Goal: Information Seeking & Learning: Learn about a topic

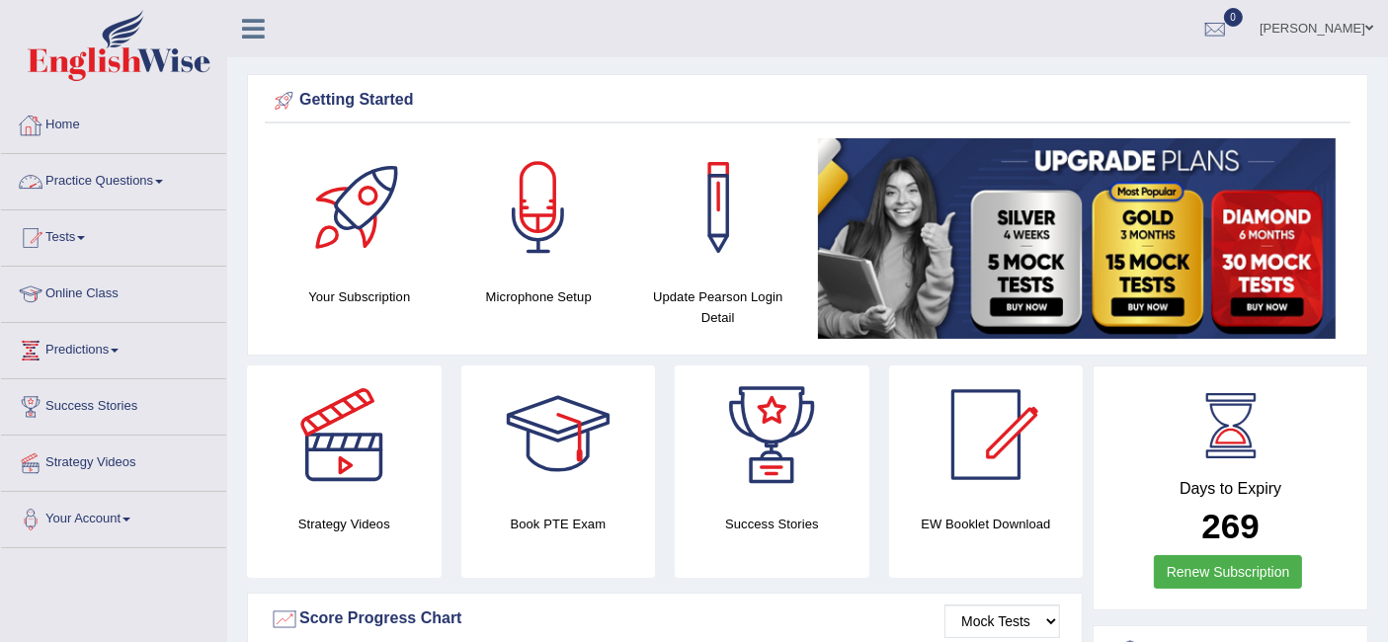
click at [115, 180] on link "Practice Questions" at bounding box center [113, 178] width 225 height 49
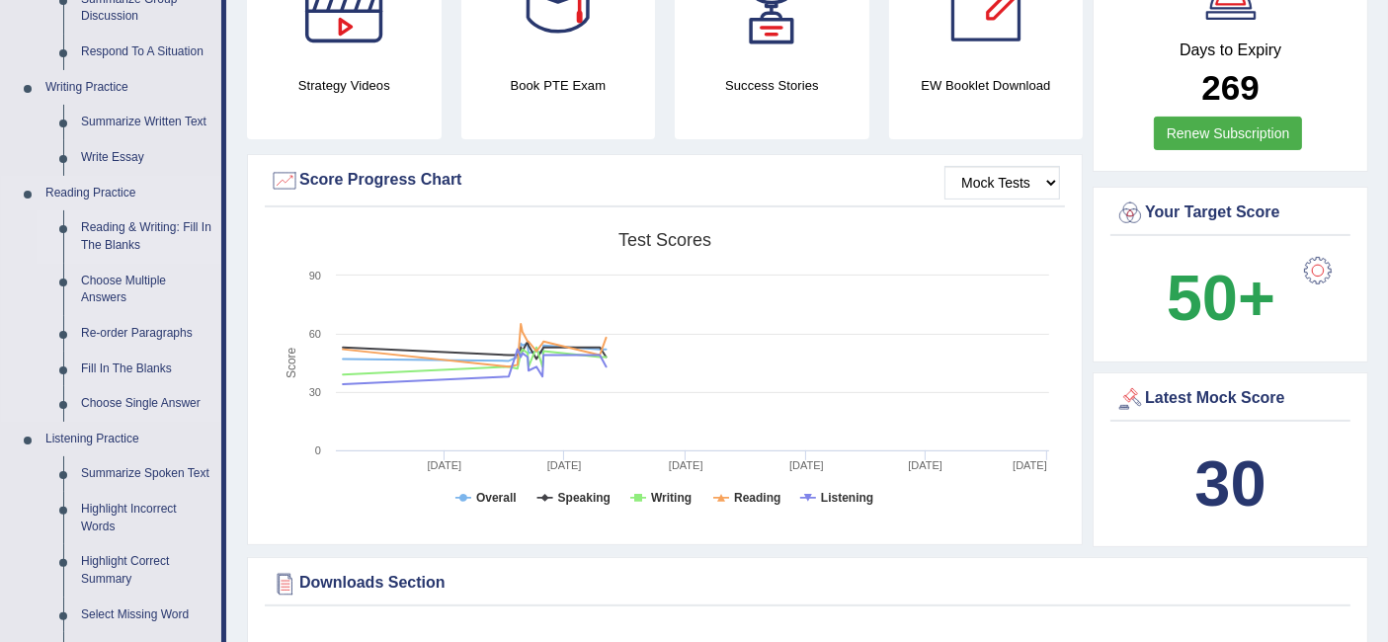
scroll to position [329, 0]
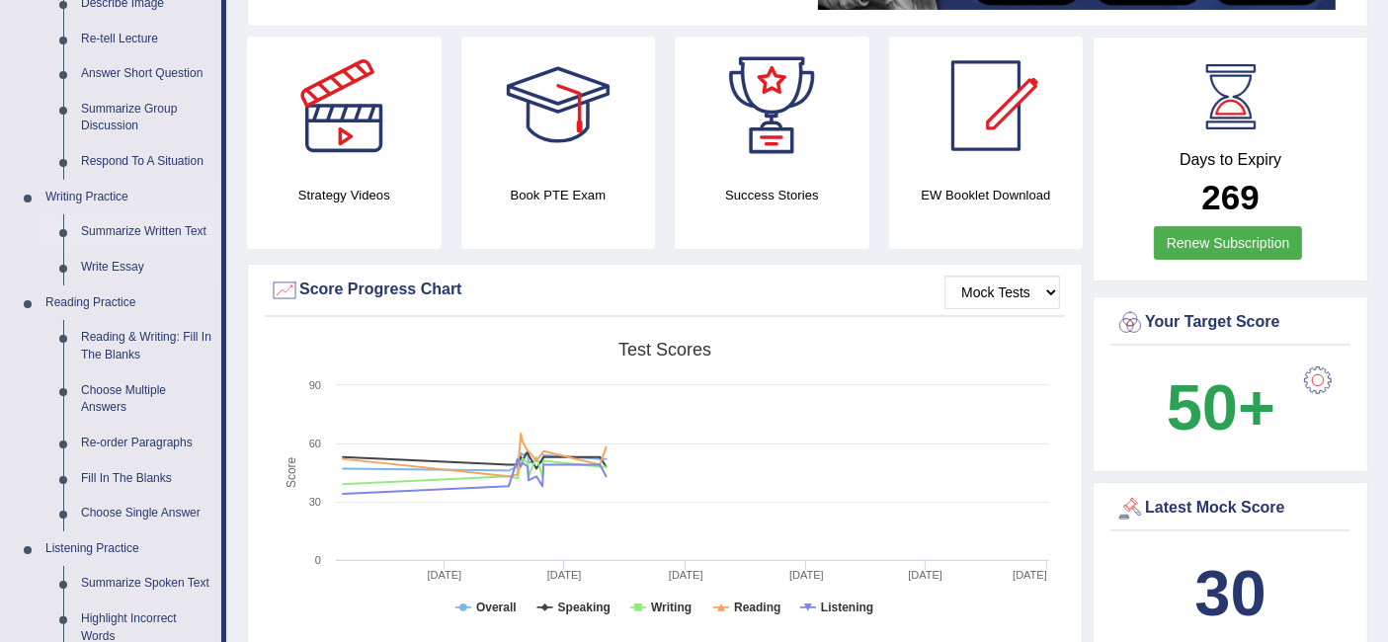
click at [163, 231] on link "Summarize Written Text" at bounding box center [146, 232] width 149 height 36
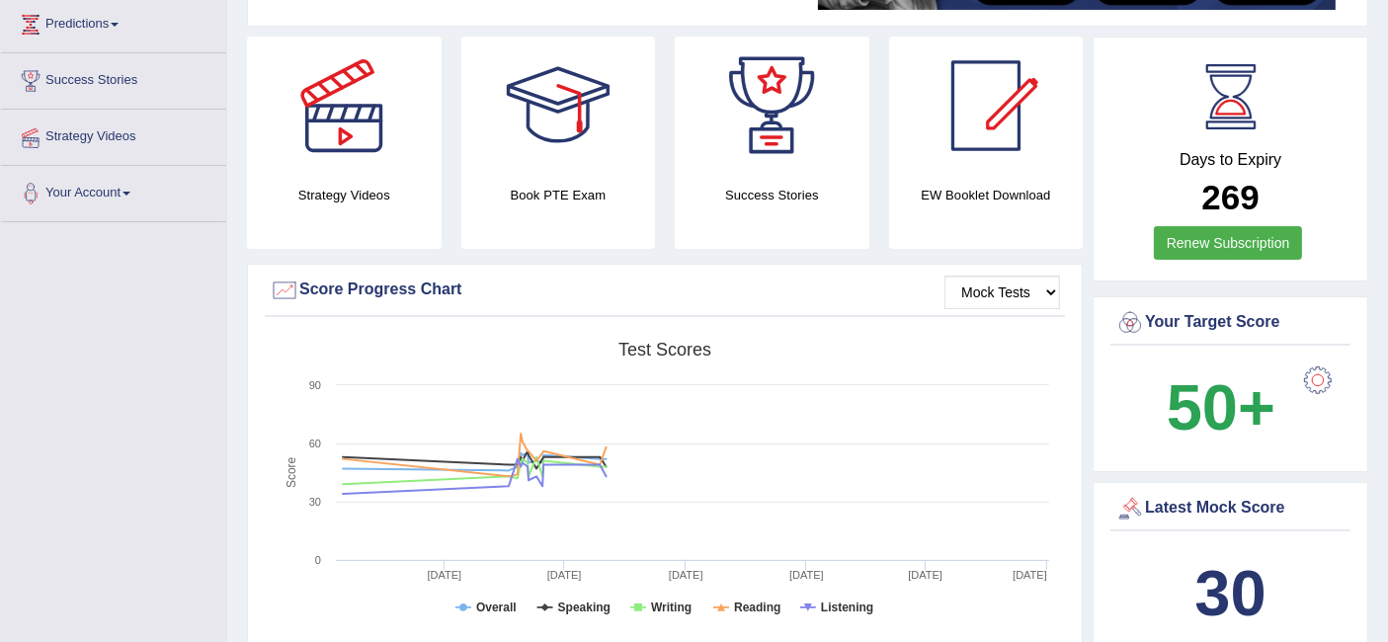
scroll to position [332, 0]
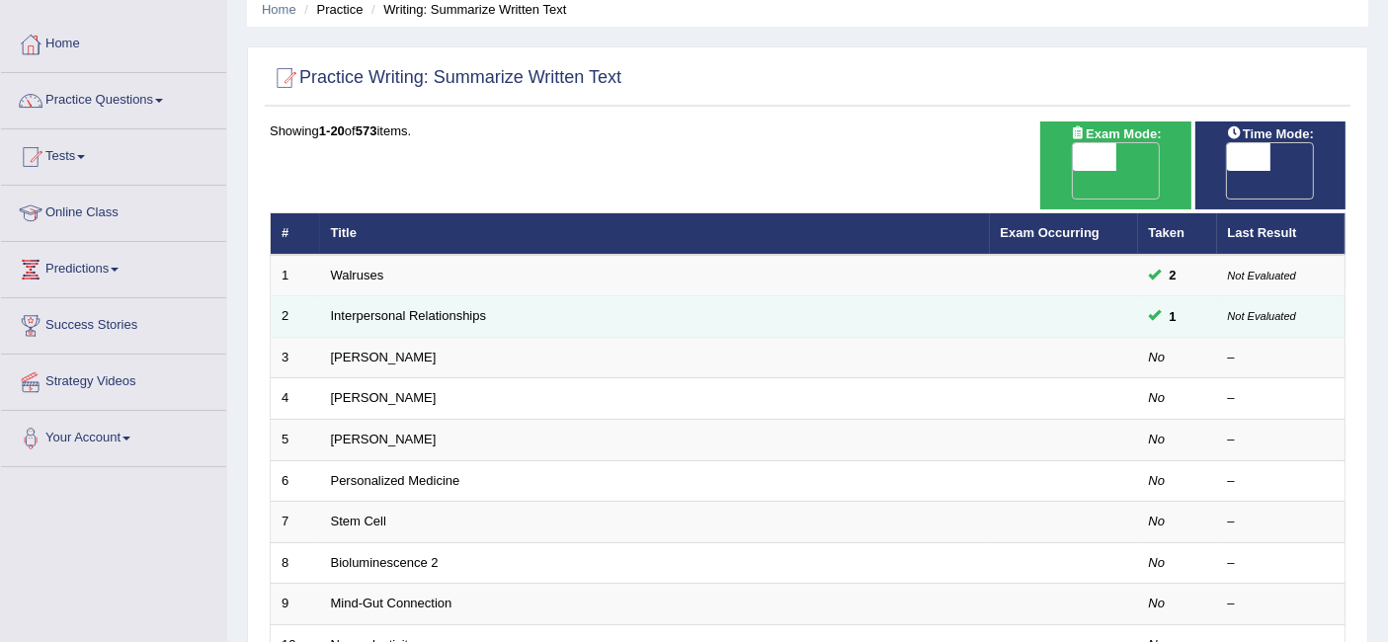
scroll to position [110, 0]
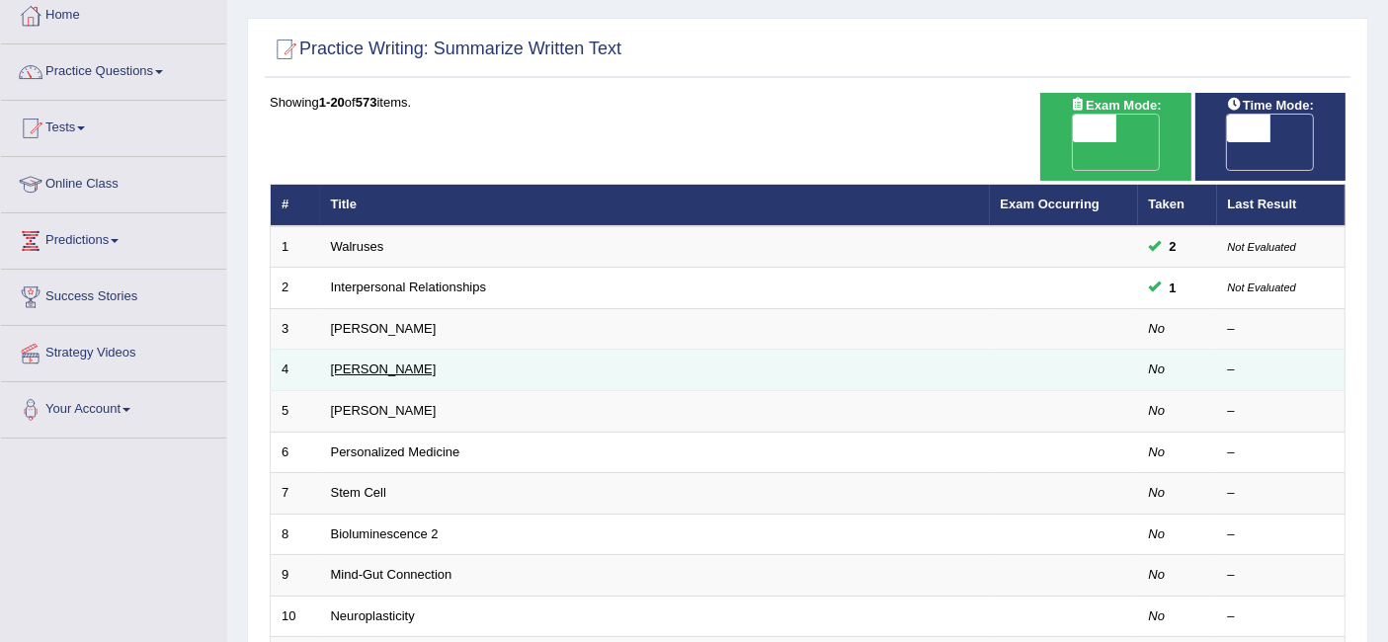
click at [386, 362] on link "Jonas Salk" at bounding box center [384, 369] width 106 height 15
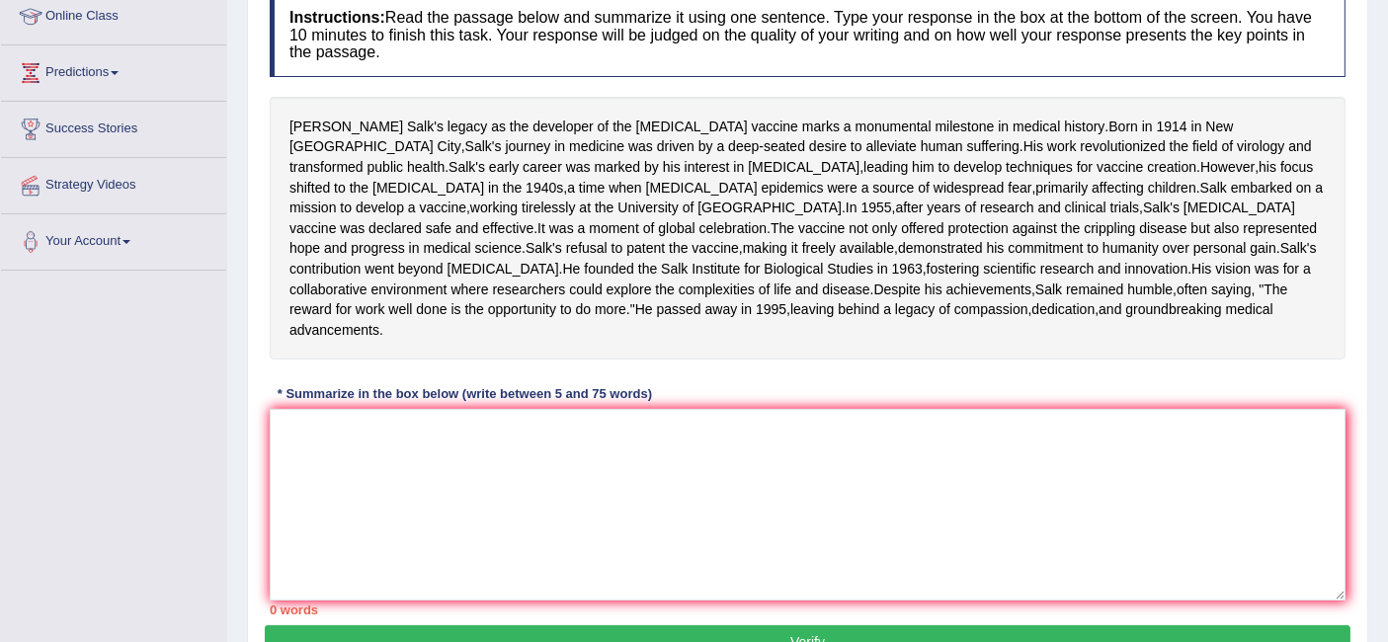
scroll to position [329, 0]
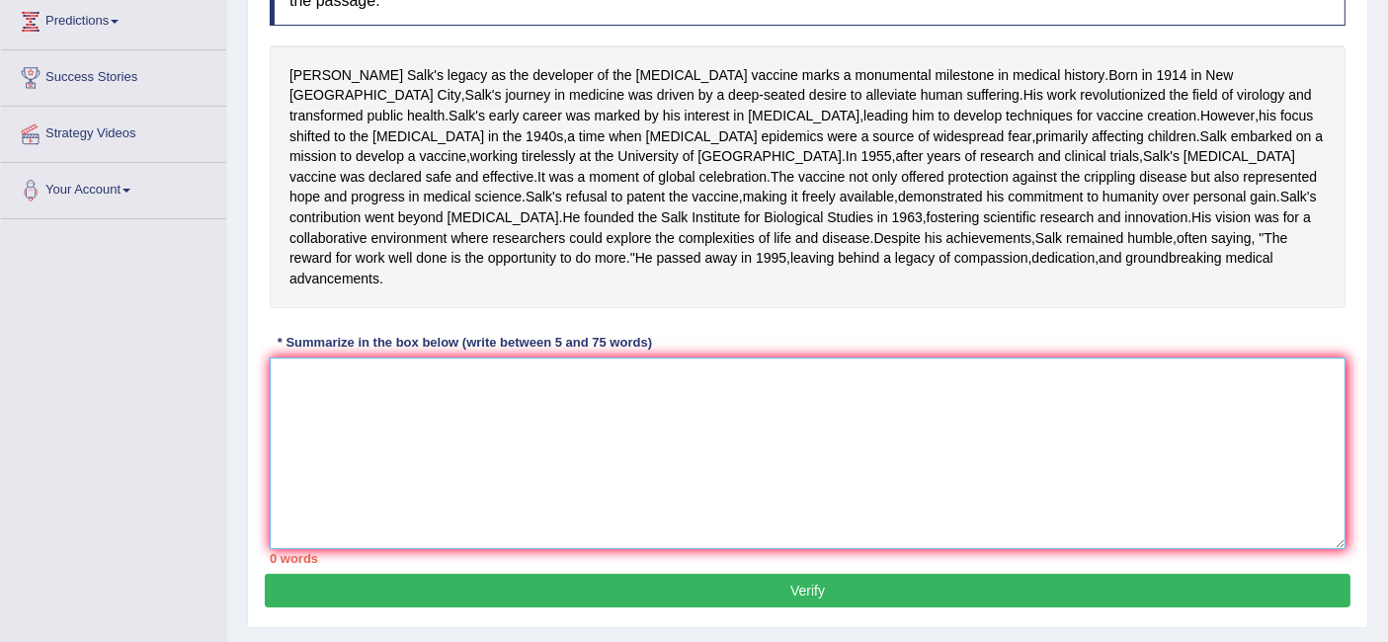
click at [419, 505] on textarea at bounding box center [808, 454] width 1076 height 192
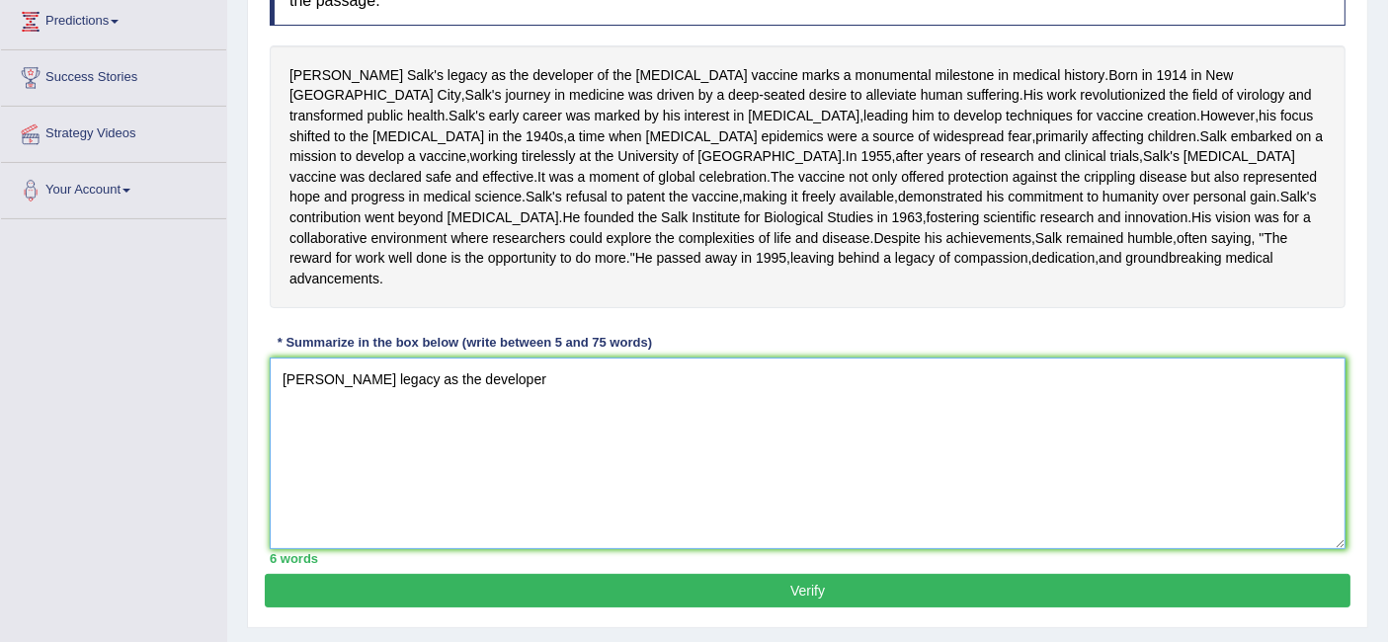
click at [523, 486] on textarea "Jonas Salk's legacy as the developer" at bounding box center [808, 454] width 1076 height 192
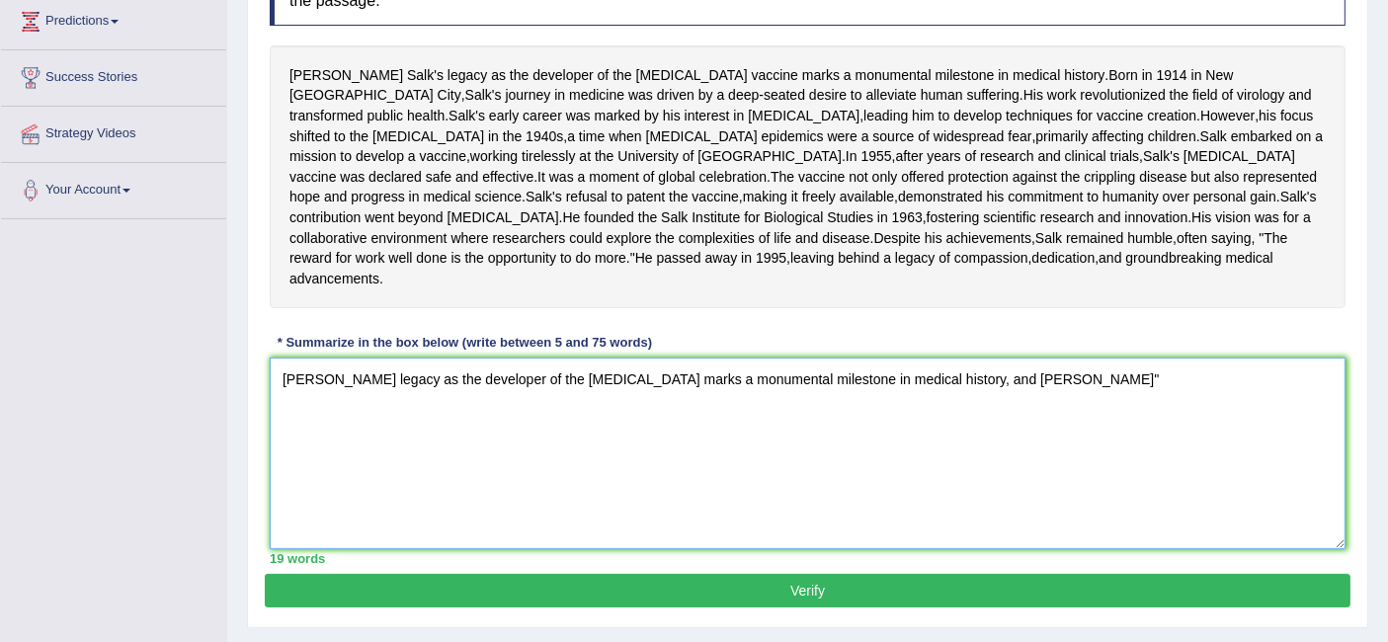
click at [1021, 472] on textarea "Jonas Salk's legacy as the developer of the polio vaccine marks a monumental mi…" at bounding box center [808, 454] width 1076 height 192
click at [1143, 532] on textarea "Jonas Salk's legacy as the developer of the polio vaccine marks a monumental mi…" at bounding box center [808, 454] width 1076 height 192
click at [1236, 477] on textarea "Jonas Salk's legacy as the developer of the polio vaccine marks a monumental mi…" at bounding box center [808, 454] width 1076 height 192
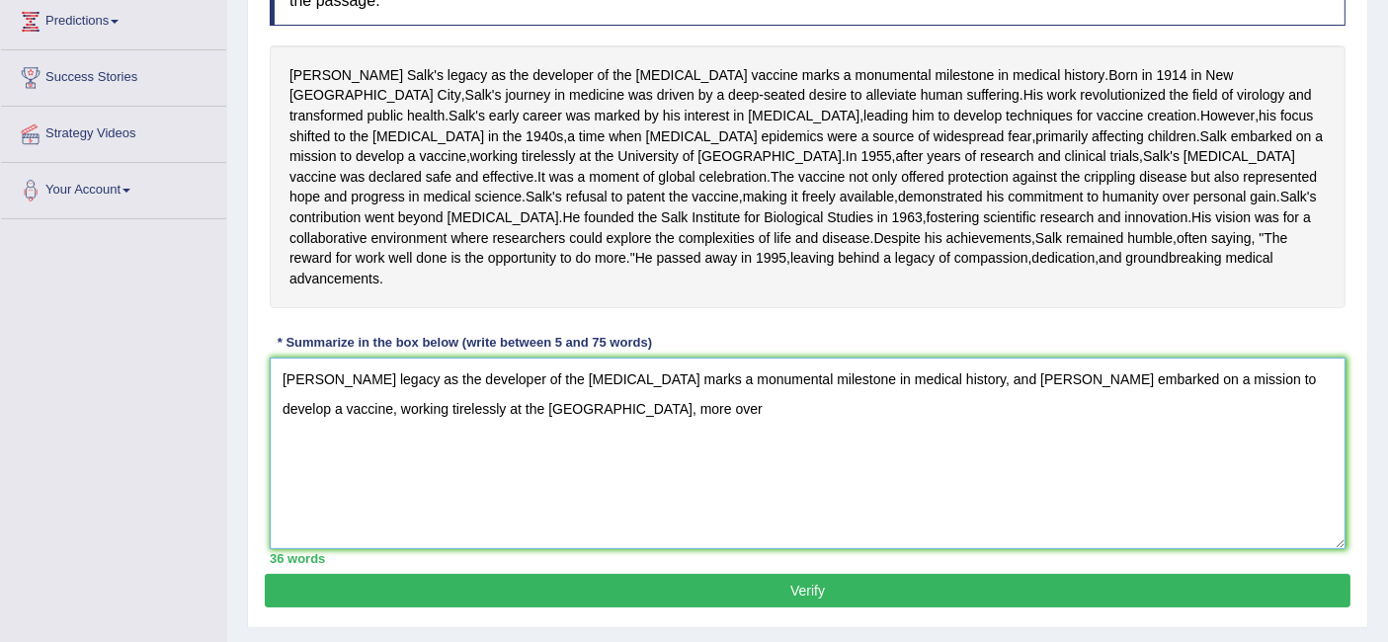
click at [565, 514] on textarea "Jonas Salk's legacy as the developer of the polio vaccine marks a monumental mi…" at bounding box center [808, 454] width 1076 height 192
click at [604, 509] on textarea "Jonas Salk's legacy as the developer of the polio vaccine marks a monumental mi…" at bounding box center [808, 454] width 1076 height 192
click at [591, 511] on textarea "Jonas Salk's legacy as the developer of the polio vaccine marks a monumental mi…" at bounding box center [808, 454] width 1076 height 192
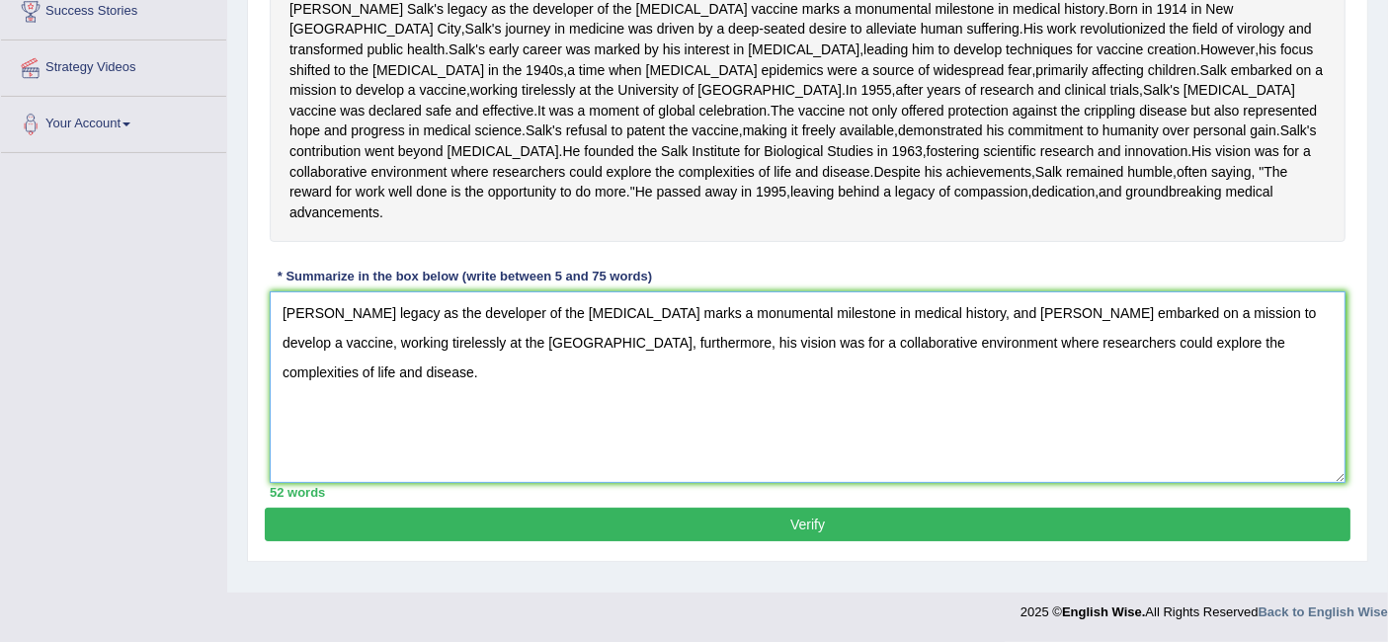
scroll to position [477, 0]
click at [346, 385] on textarea "Jonas Salk's legacy as the developer of the polio vaccine marks a monumental mi…" at bounding box center [808, 388] width 1076 height 192
click at [371, 388] on textarea "Jonas Salk's legacy as the developer of the polio vaccine marks a monumental mi…" at bounding box center [808, 388] width 1076 height 192
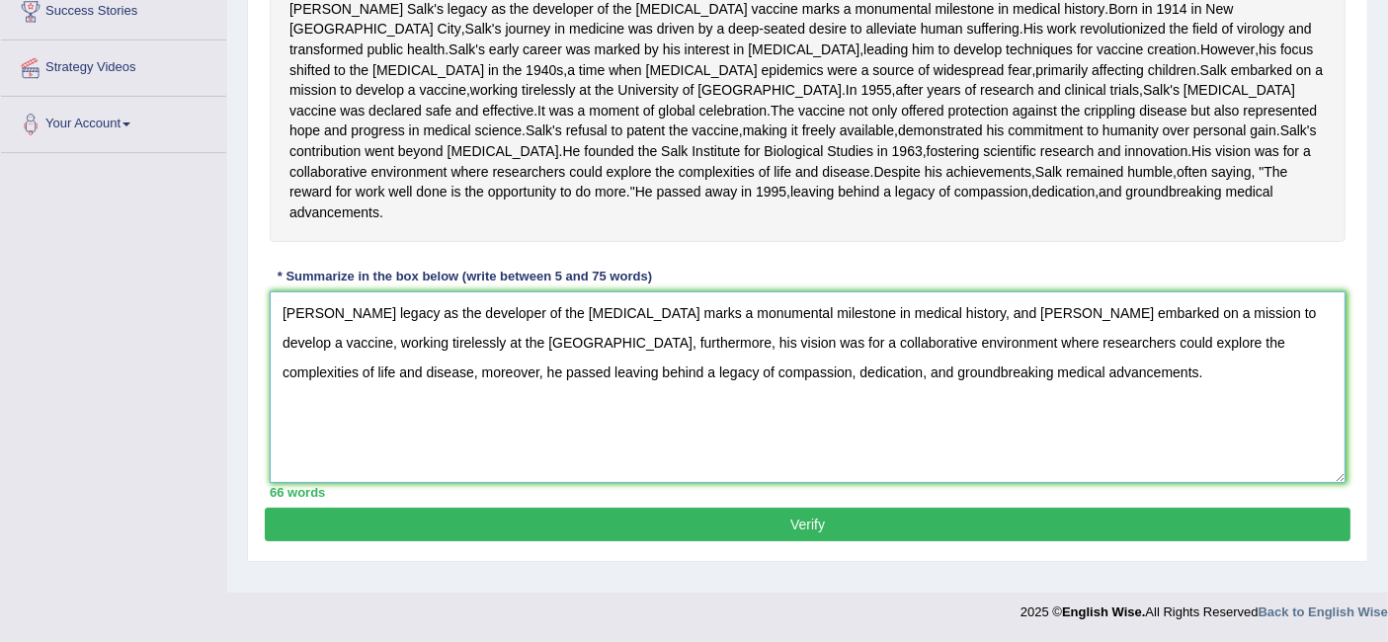
click at [1074, 391] on textarea "Jonas Salk's legacy as the developer of the polio vaccine marks a monumental mi…" at bounding box center [808, 388] width 1076 height 192
click at [409, 388] on textarea "Jonas Salk's legacy as the developer of the polio vaccine marks a monumental mi…" at bounding box center [808, 388] width 1076 height 192
type textarea "Jonas Salk's legacy as the developer of the polio vaccine marks a monumental mi…"
click at [791, 541] on button "Verify" at bounding box center [808, 525] width 1086 height 34
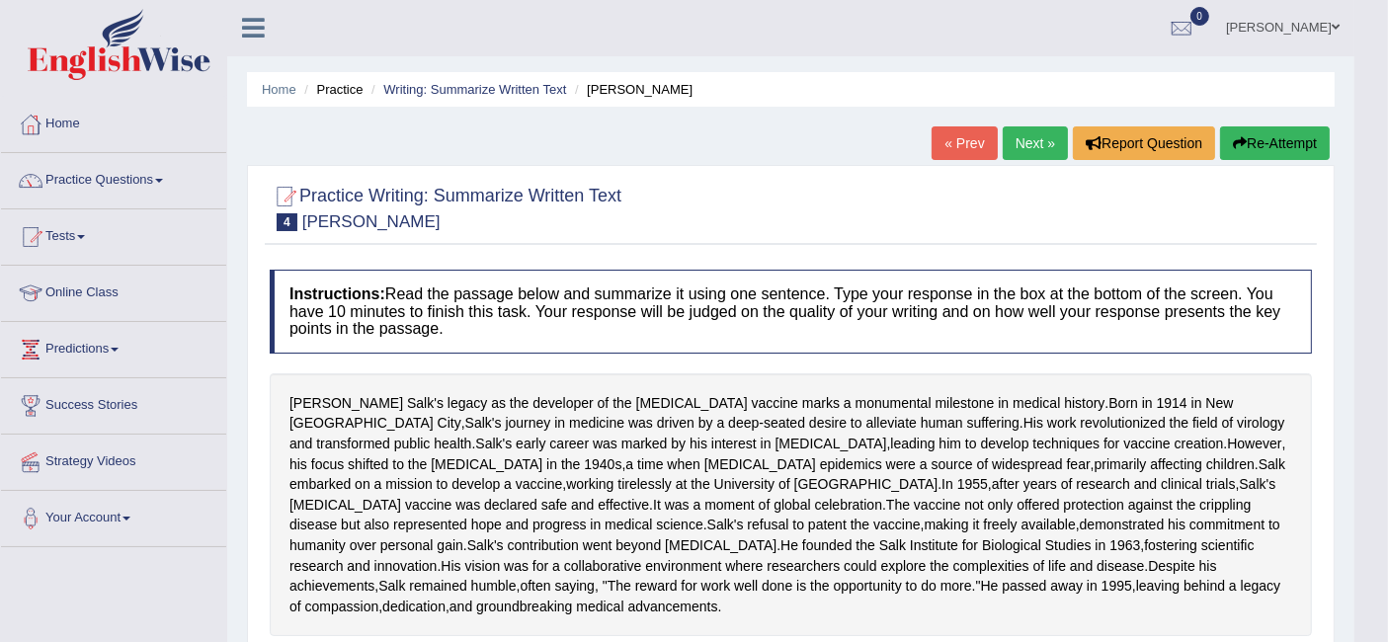
scroll to position [0, 0]
click at [116, 185] on link "Practice Questions" at bounding box center [113, 178] width 225 height 49
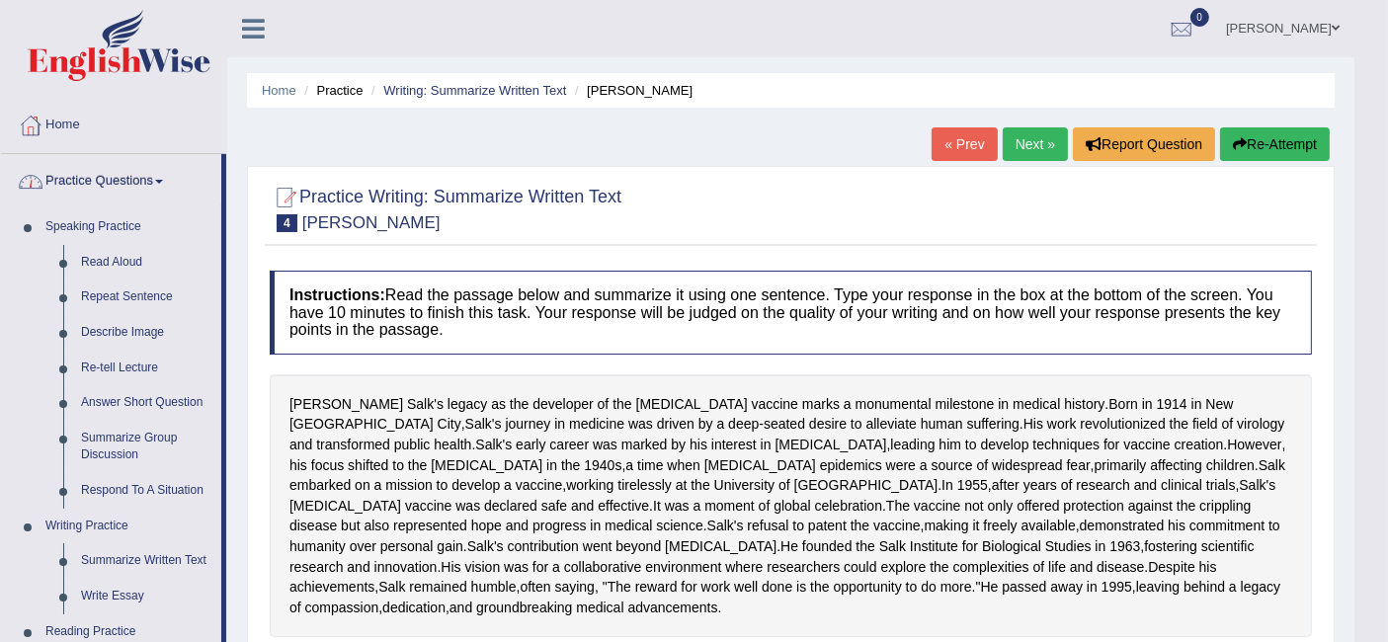
click at [140, 176] on link "Practice Questions" at bounding box center [111, 178] width 220 height 49
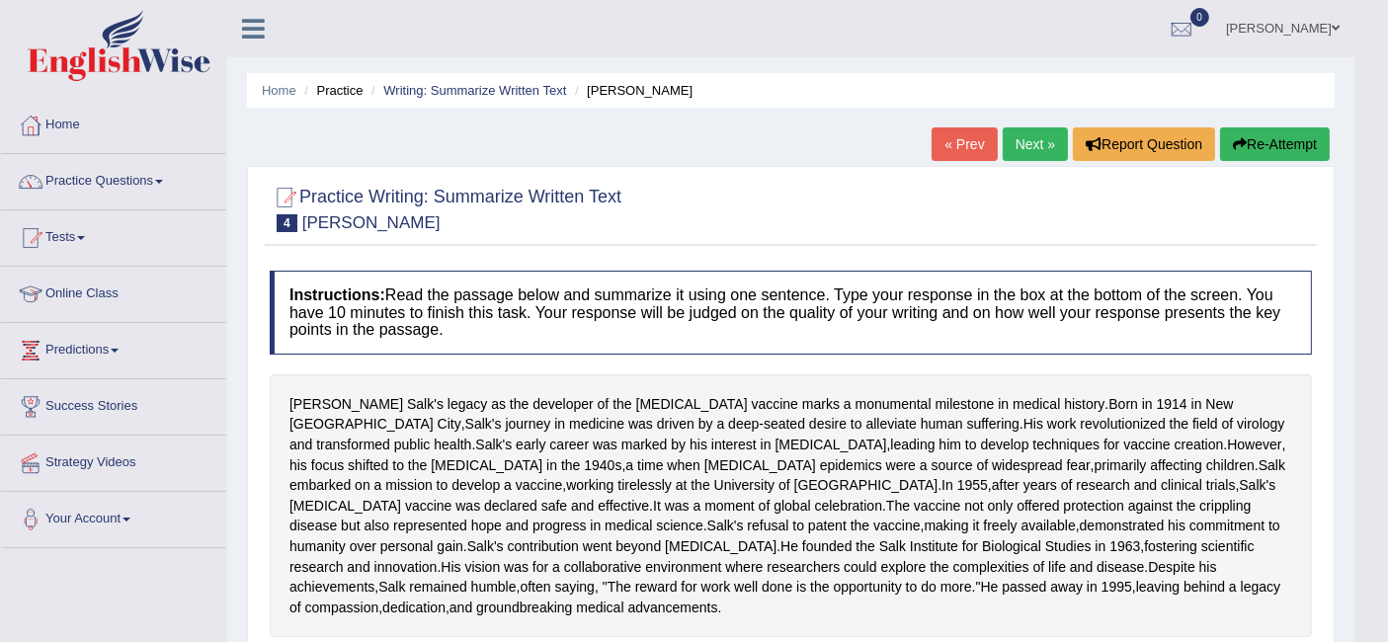
click at [79, 187] on link "Practice Questions" at bounding box center [113, 178] width 225 height 49
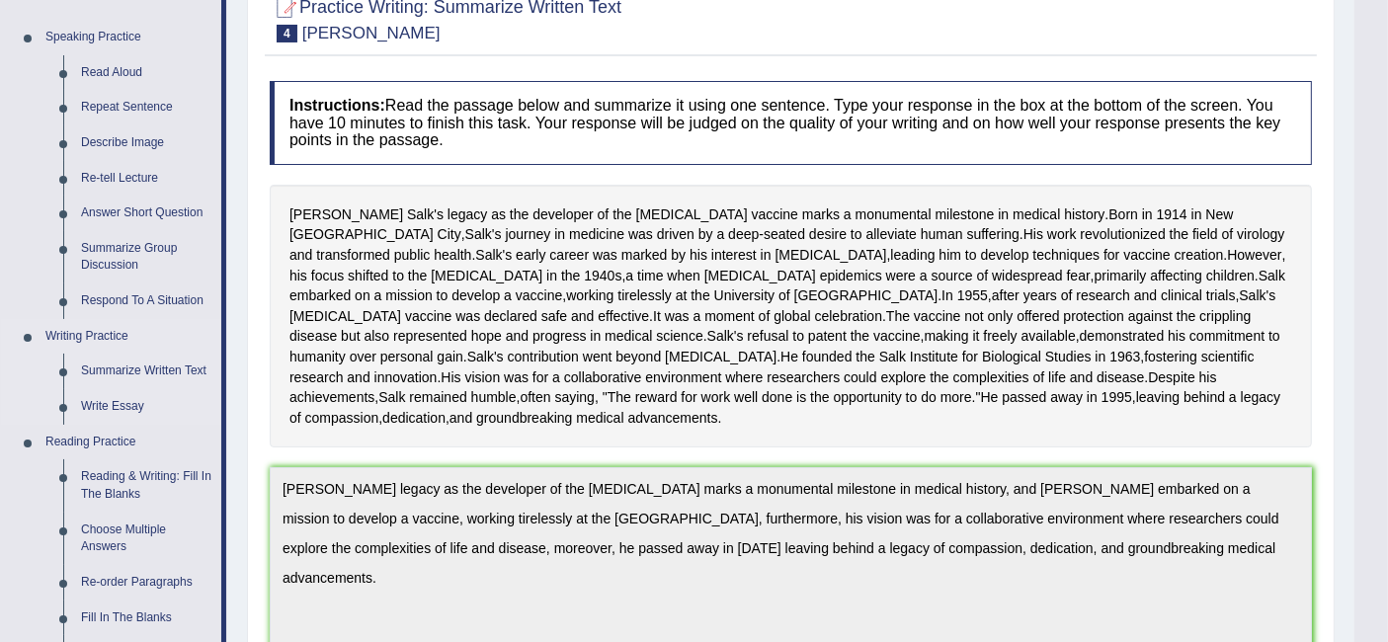
scroll to position [219, 0]
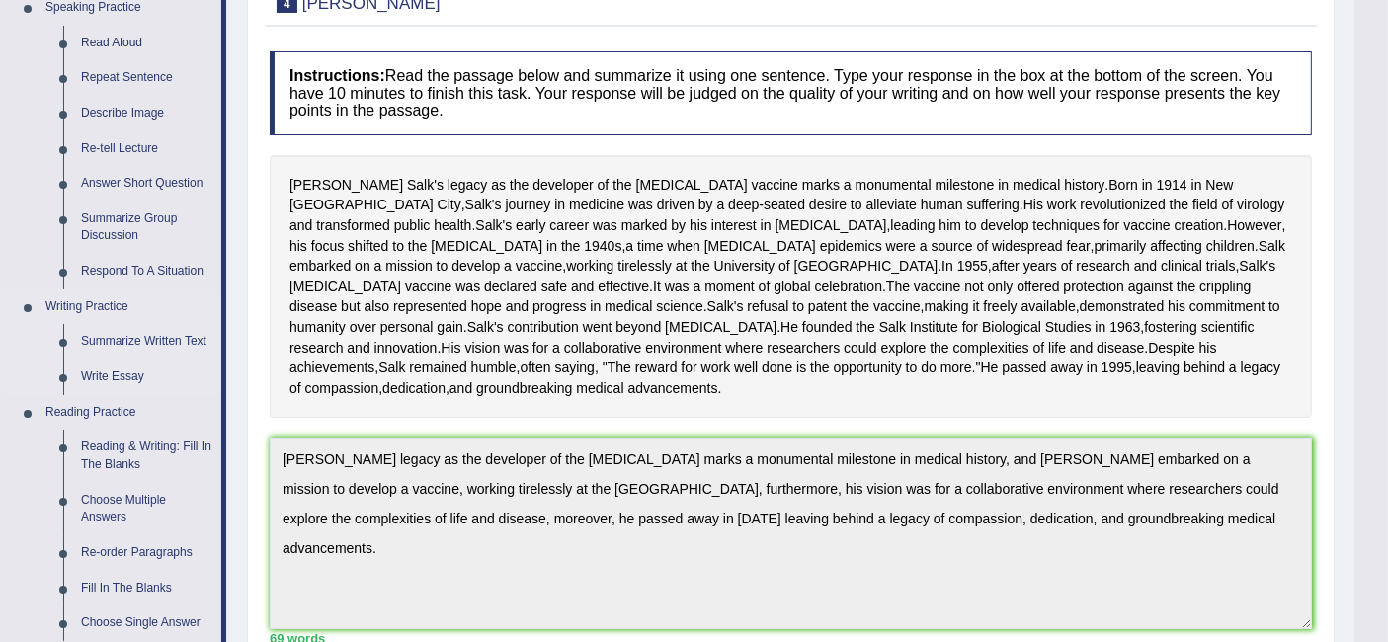
click at [129, 363] on link "Write Essay" at bounding box center [146, 378] width 149 height 36
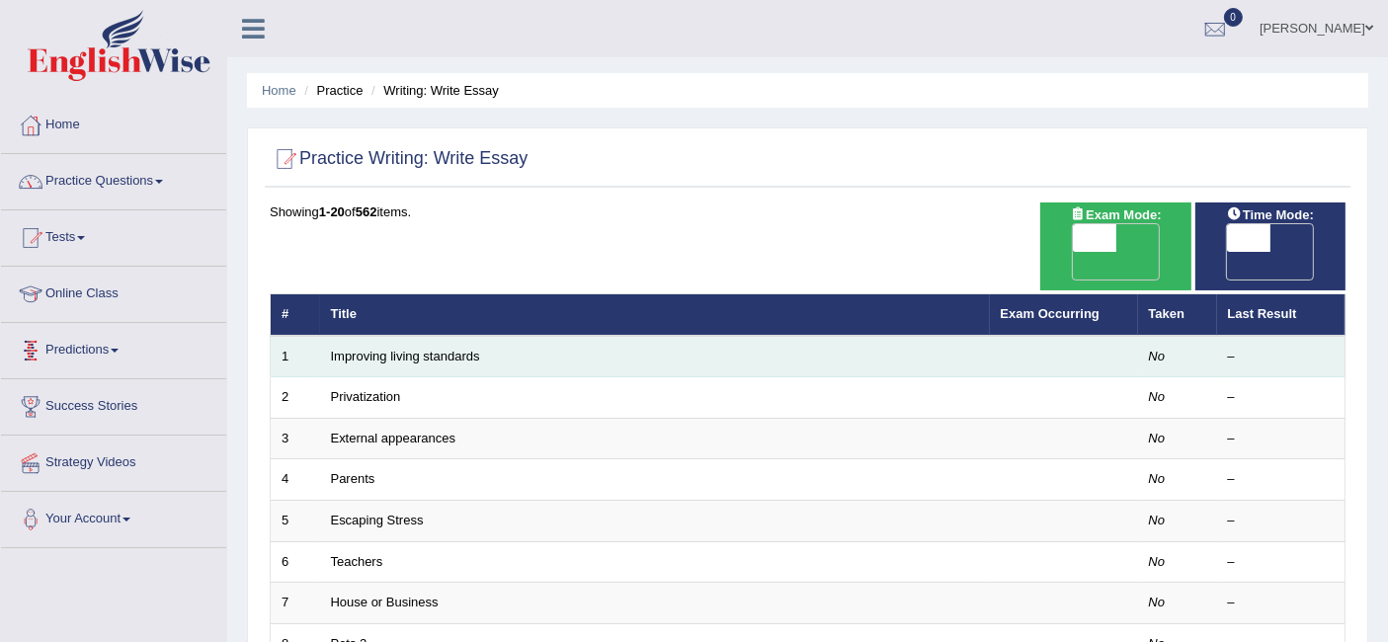
click at [410, 336] on td "Improving living standards" at bounding box center [655, 357] width 670 height 42
click at [415, 349] on link "Improving living standards" at bounding box center [405, 356] width 149 height 15
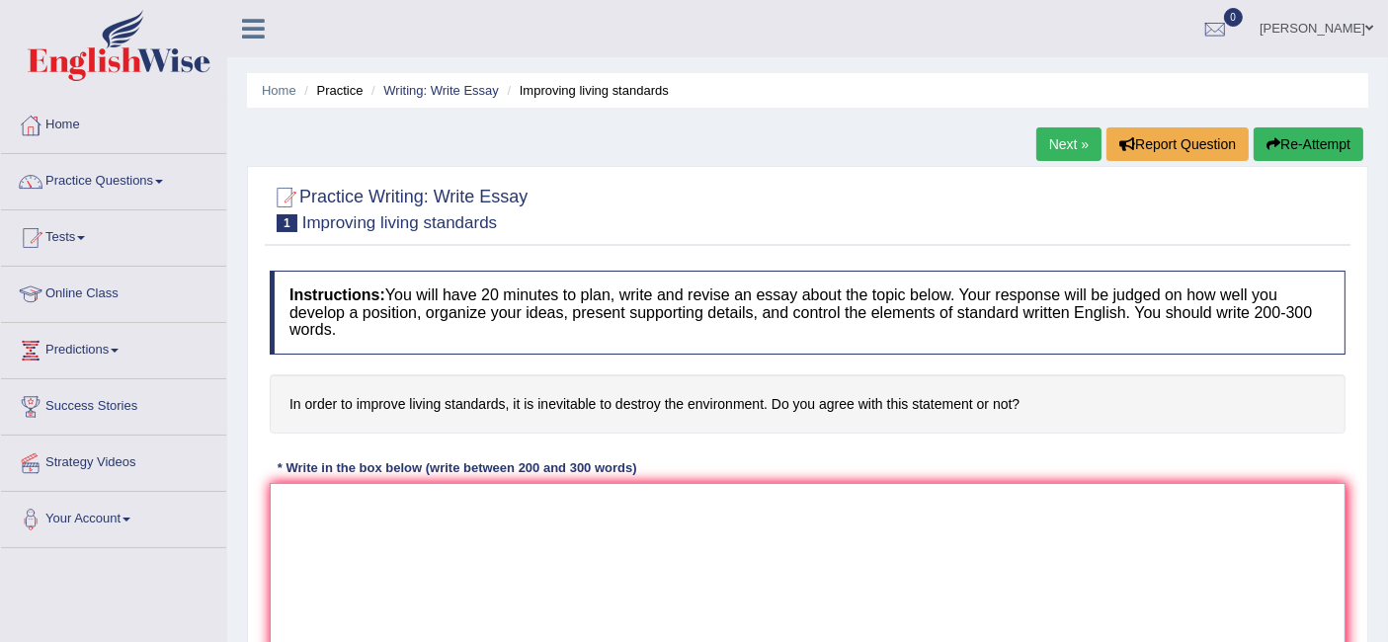
click at [505, 515] on textarea at bounding box center [808, 579] width 1076 height 192
paste textarea "The increasing influence of (essay topic) on our lives has ignited numerous dis…"
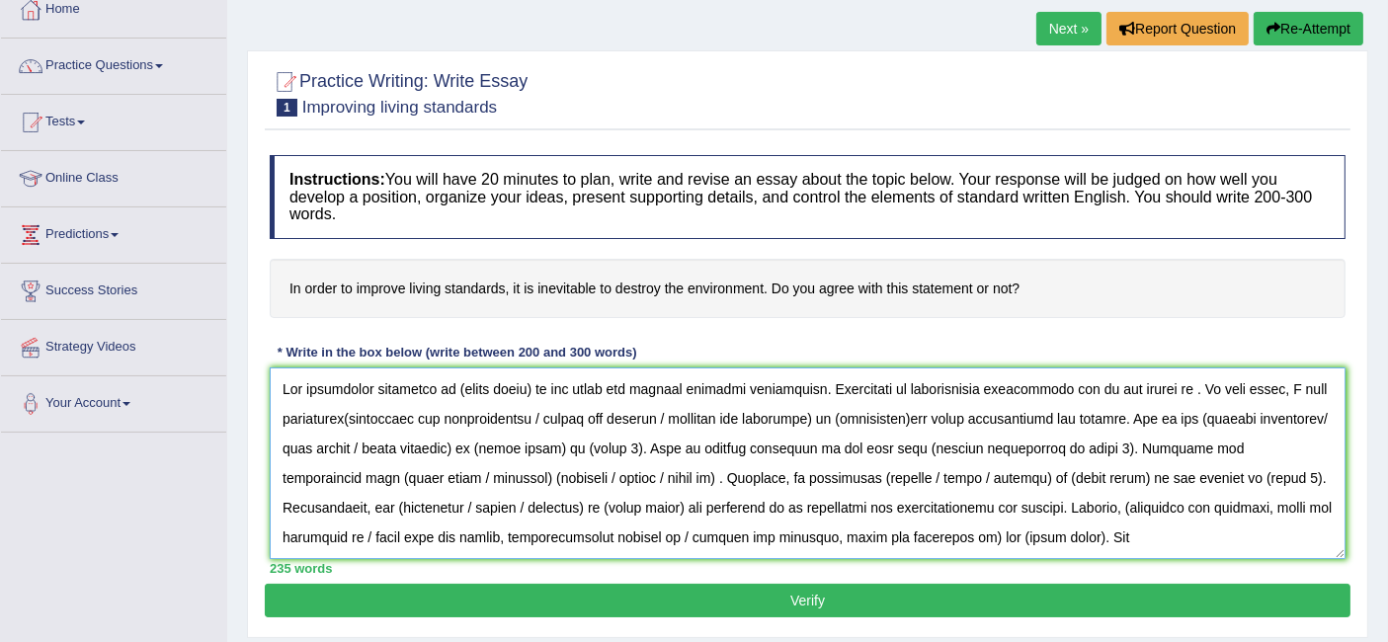
scroll to position [329, 0]
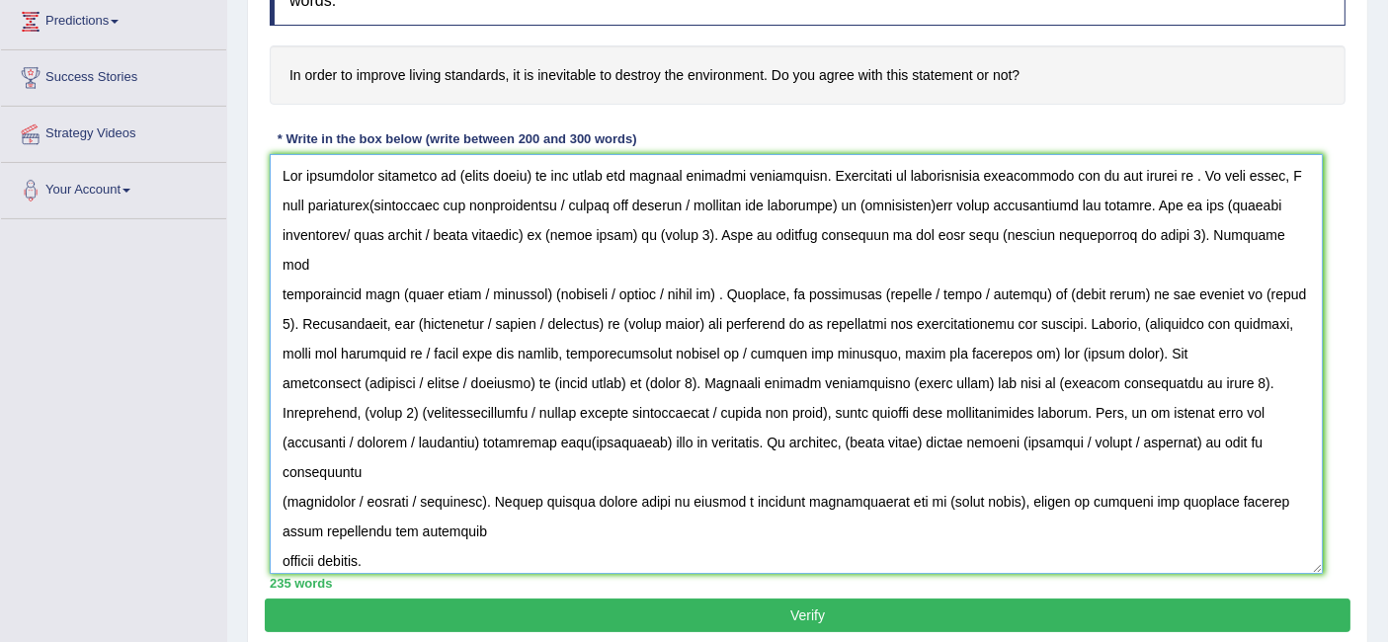
drag, startPoint x: 1342, startPoint y: 336, endPoint x: 1319, endPoint y: 565, distance: 230.4
click at [1319, 565] on textarea at bounding box center [796, 364] width 1053 height 420
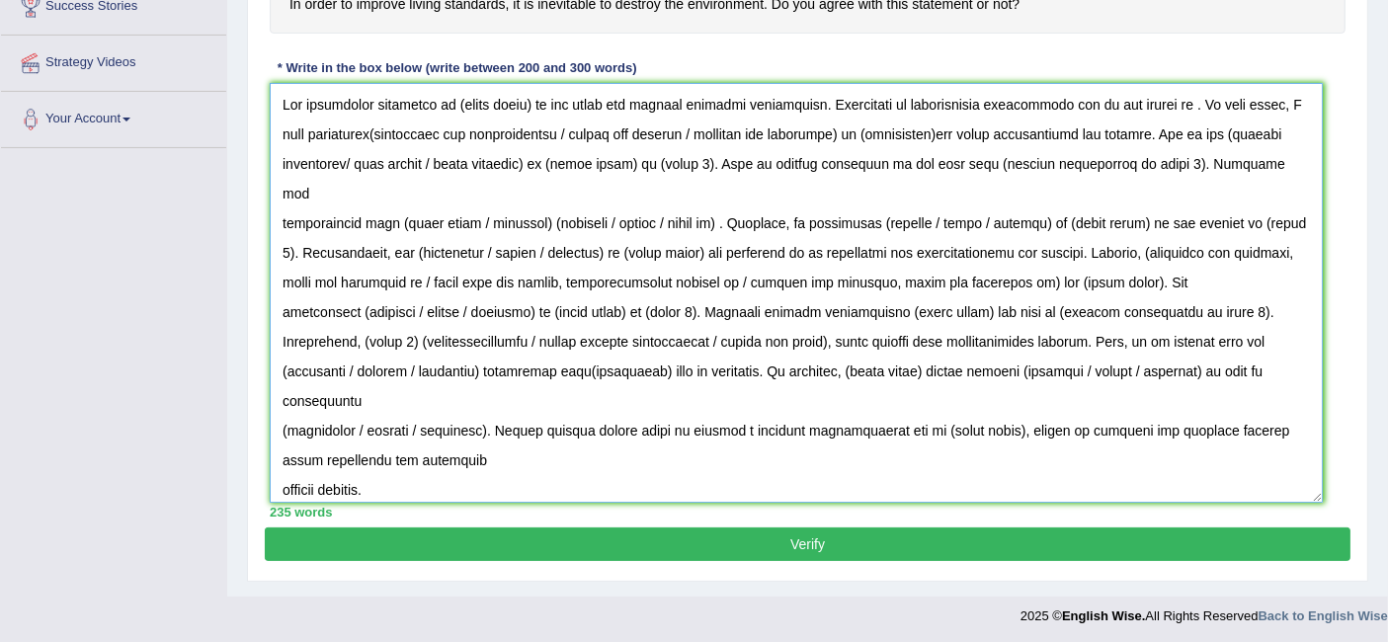
scroll to position [291, 0]
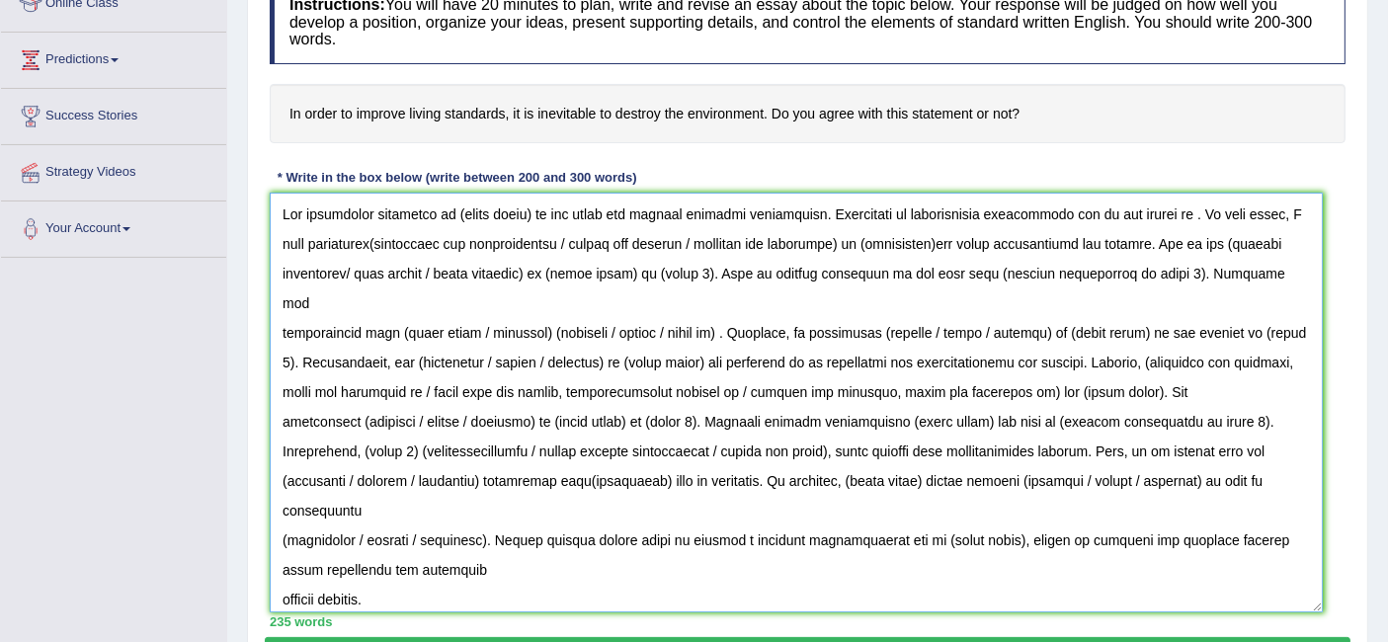
click at [528, 211] on textarea at bounding box center [796, 403] width 1053 height 420
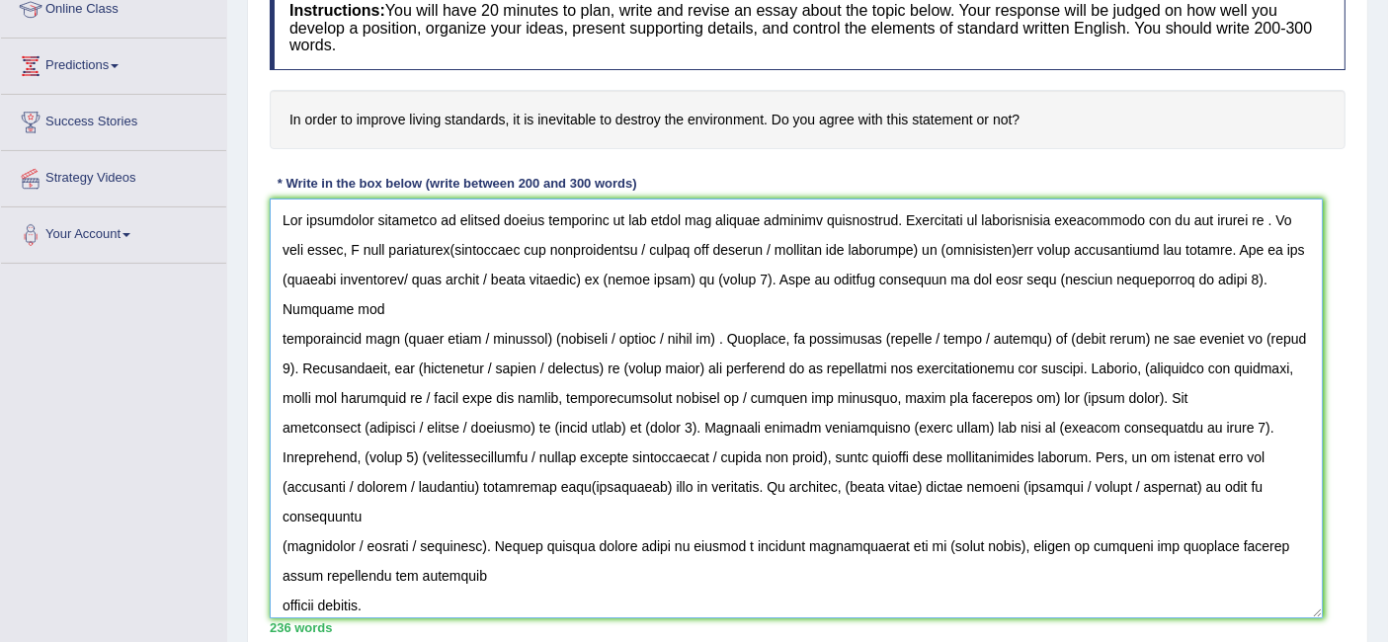
scroll to position [181, 0]
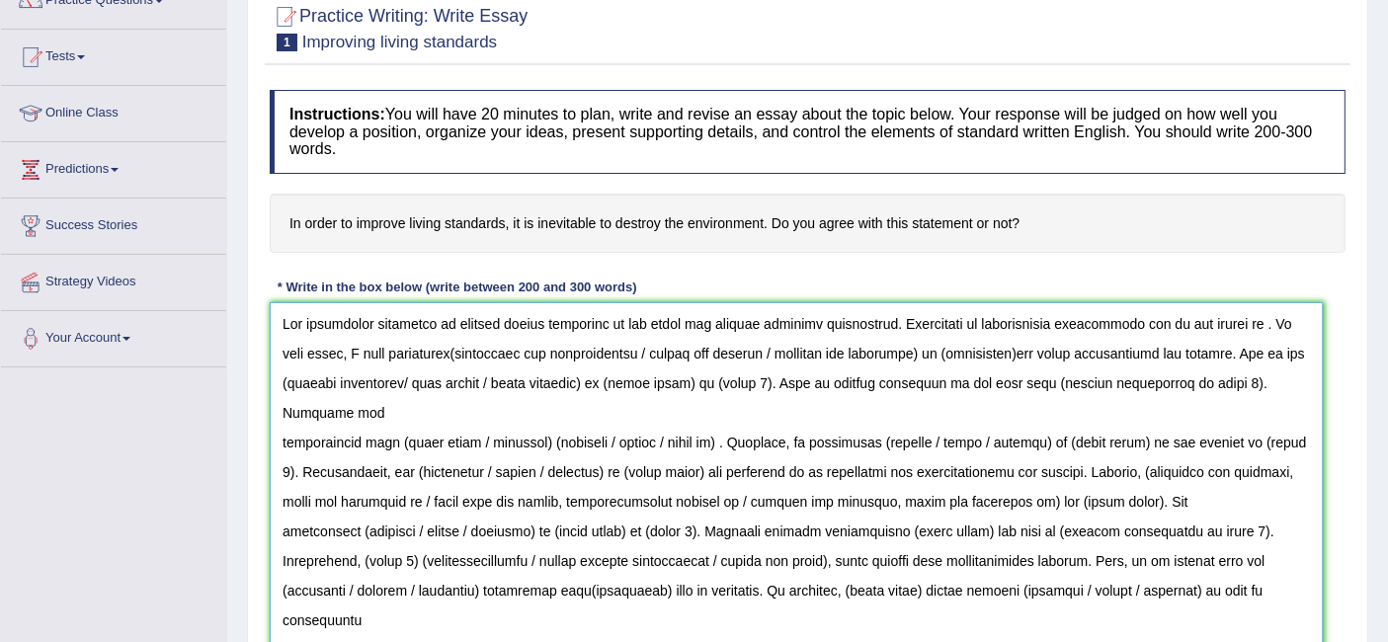
click at [496, 318] on textarea at bounding box center [796, 512] width 1053 height 420
click at [936, 323] on textarea at bounding box center [796, 512] width 1053 height 420
click at [1250, 317] on textarea at bounding box center [796, 512] width 1053 height 420
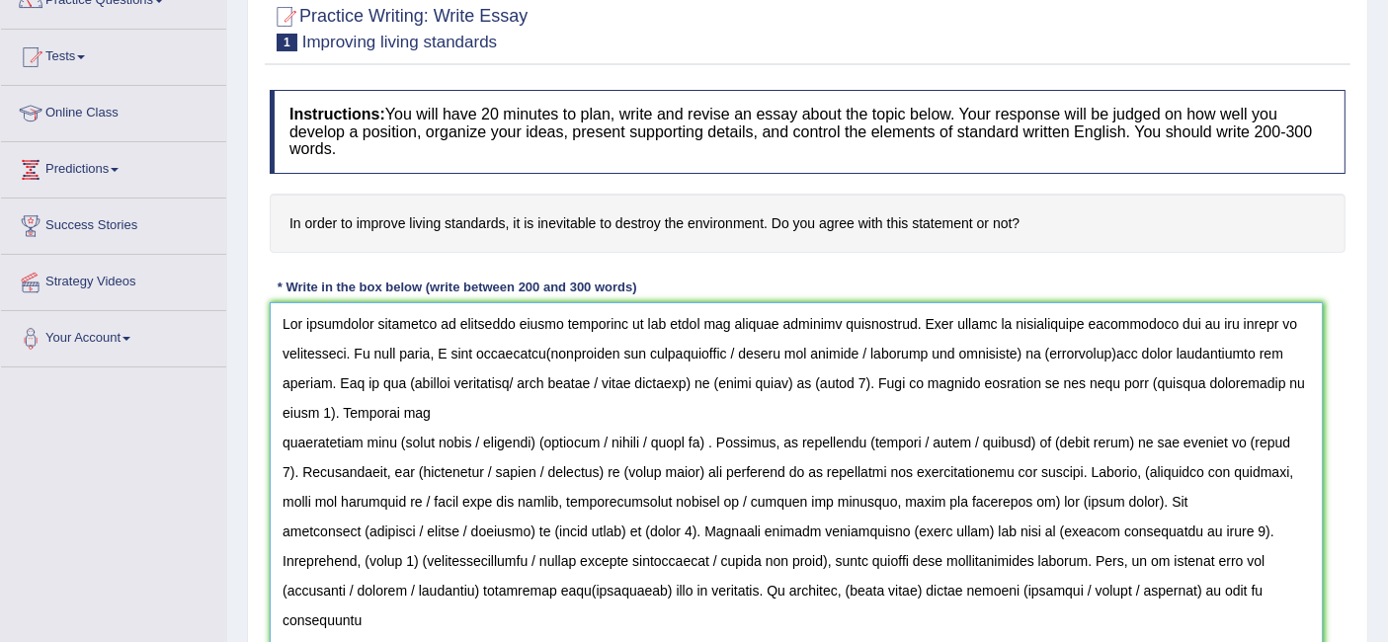
click at [531, 348] on textarea at bounding box center [796, 512] width 1053 height 420
click at [563, 349] on textarea at bounding box center [796, 512] width 1053 height 420
drag, startPoint x: 1130, startPoint y: 348, endPoint x: 1159, endPoint y: 380, distance: 43.4
click at [1131, 359] on textarea at bounding box center [796, 512] width 1053 height 420
click at [328, 374] on textarea at bounding box center [796, 512] width 1053 height 420
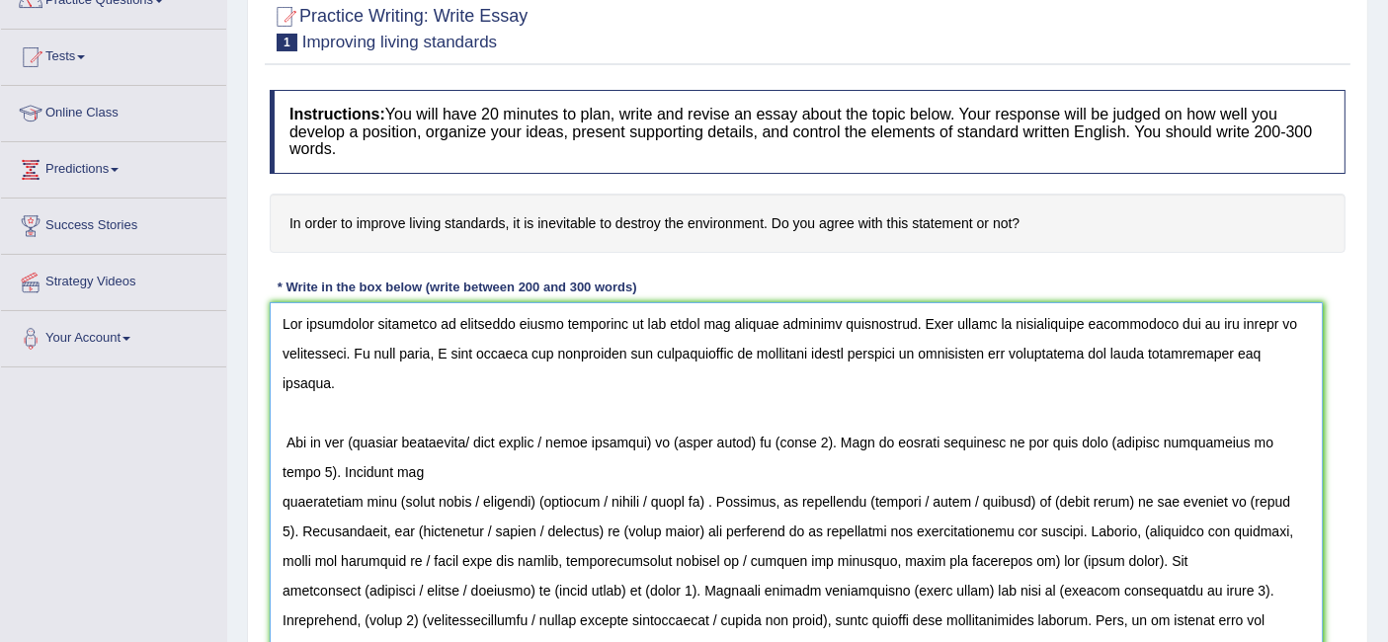
click at [678, 440] on textarea at bounding box center [796, 512] width 1053 height 420
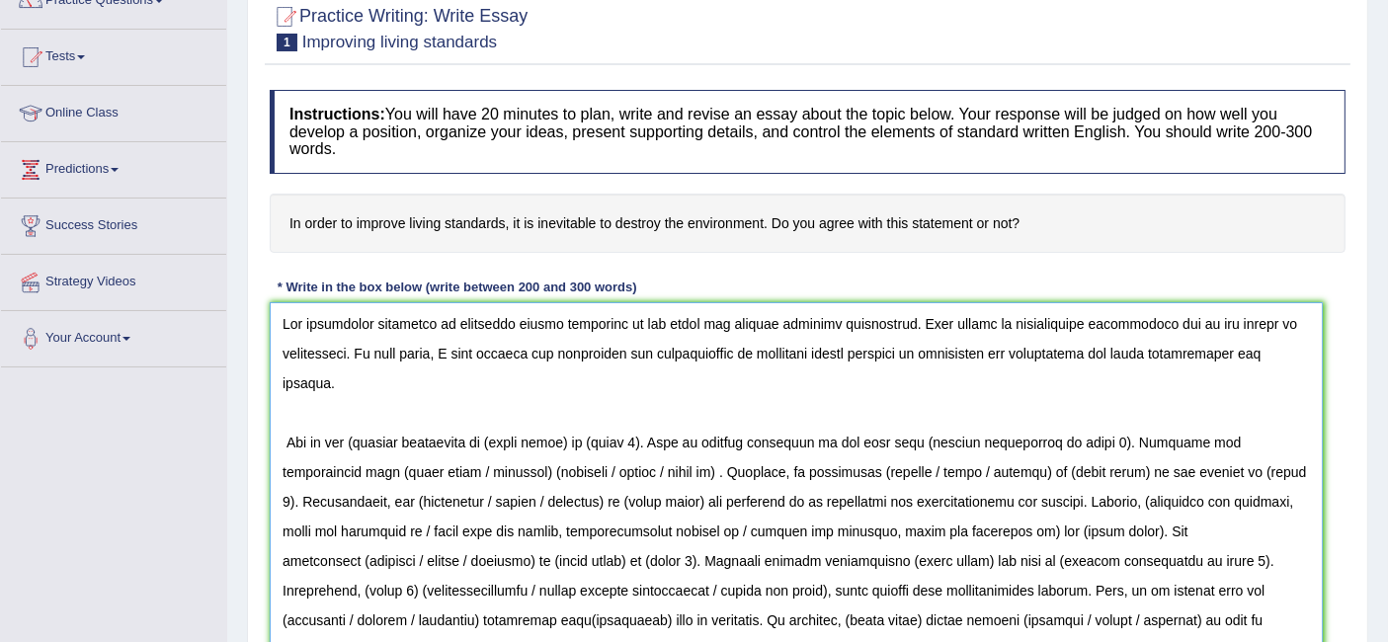
click at [361, 433] on textarea at bounding box center [796, 512] width 1053 height 420
click at [575, 436] on textarea at bounding box center [796, 512] width 1053 height 420
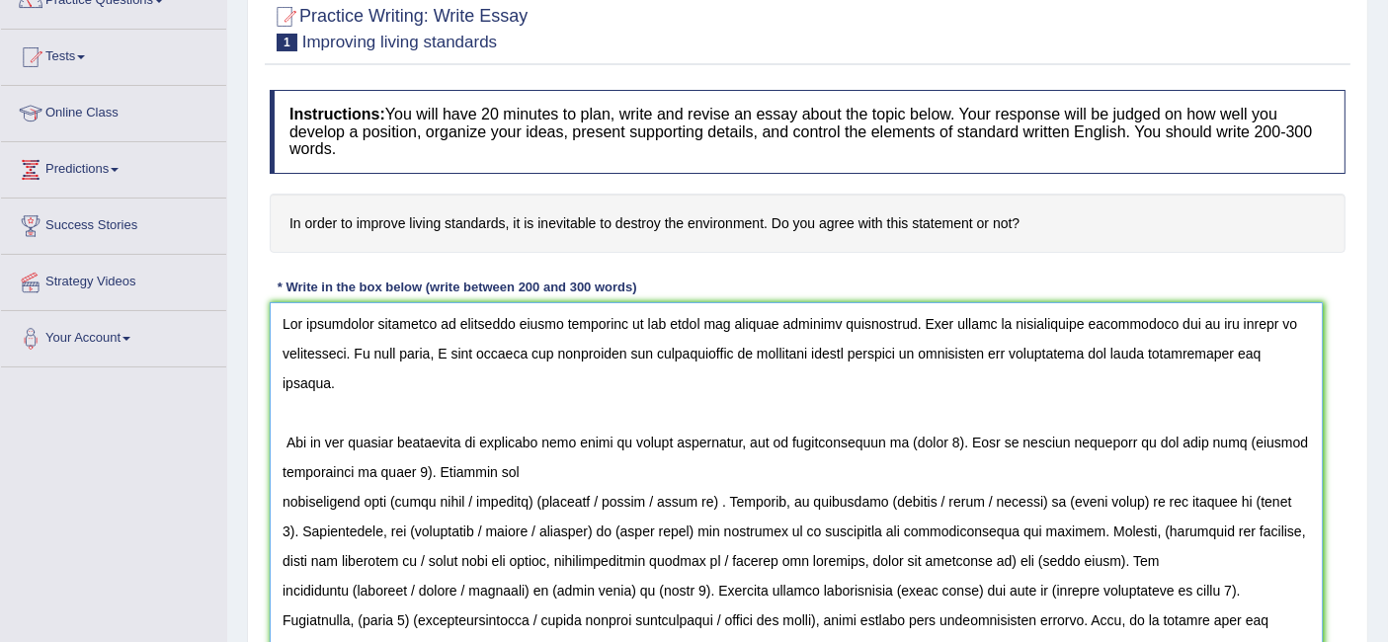
click at [736, 436] on textarea at bounding box center [796, 512] width 1053 height 420
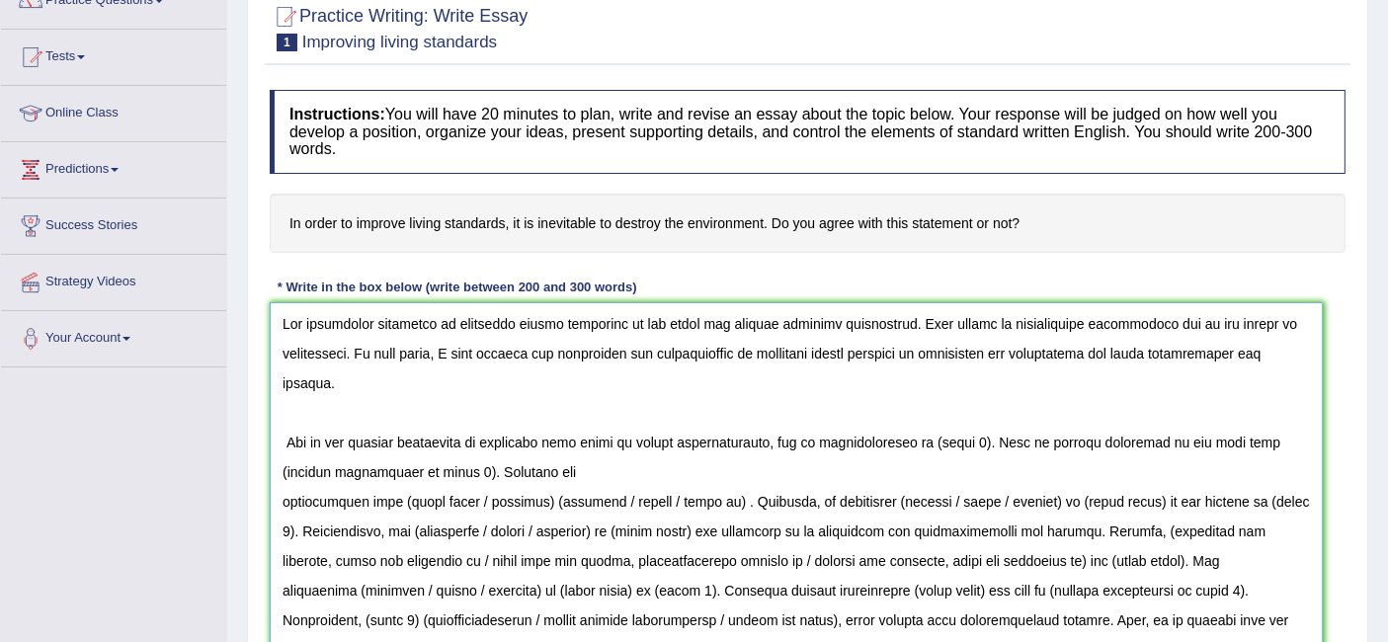
click at [962, 439] on textarea at bounding box center [796, 512] width 1053 height 420
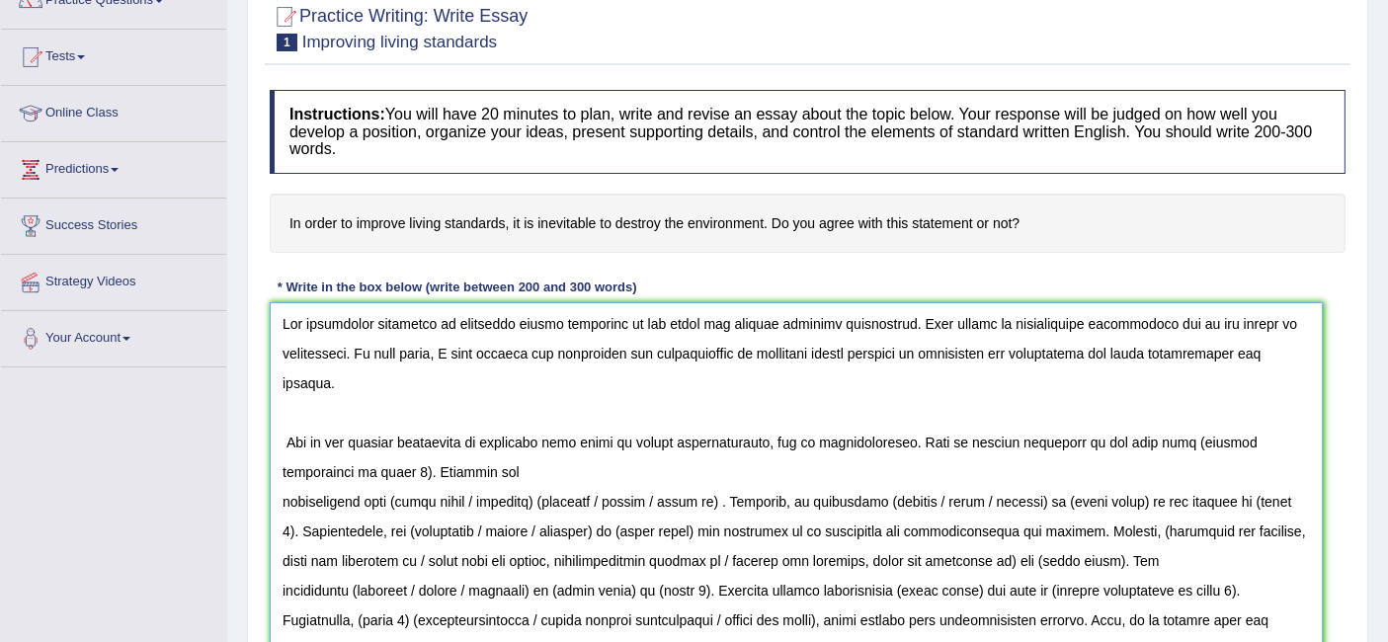
click at [327, 467] on textarea at bounding box center [796, 512] width 1053 height 420
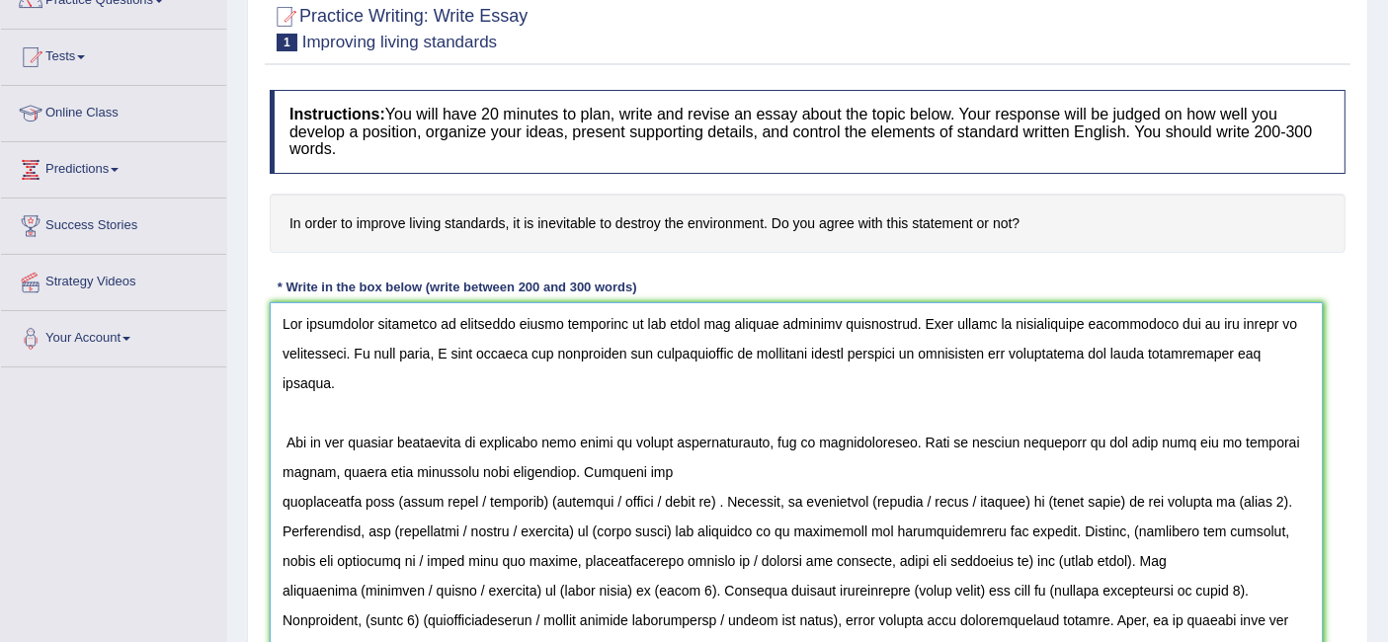
click at [608, 475] on textarea at bounding box center [796, 512] width 1053 height 420
click at [282, 501] on textarea at bounding box center [796, 512] width 1053 height 420
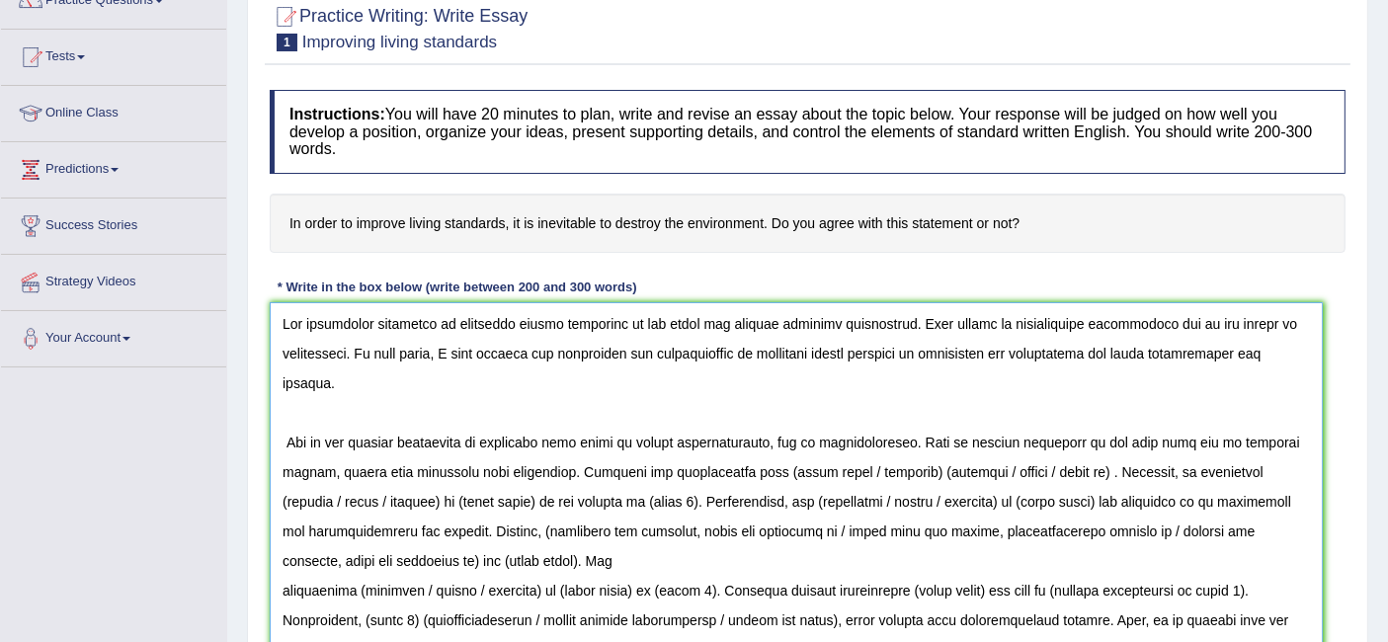
click at [1030, 473] on textarea at bounding box center [796, 512] width 1053 height 420
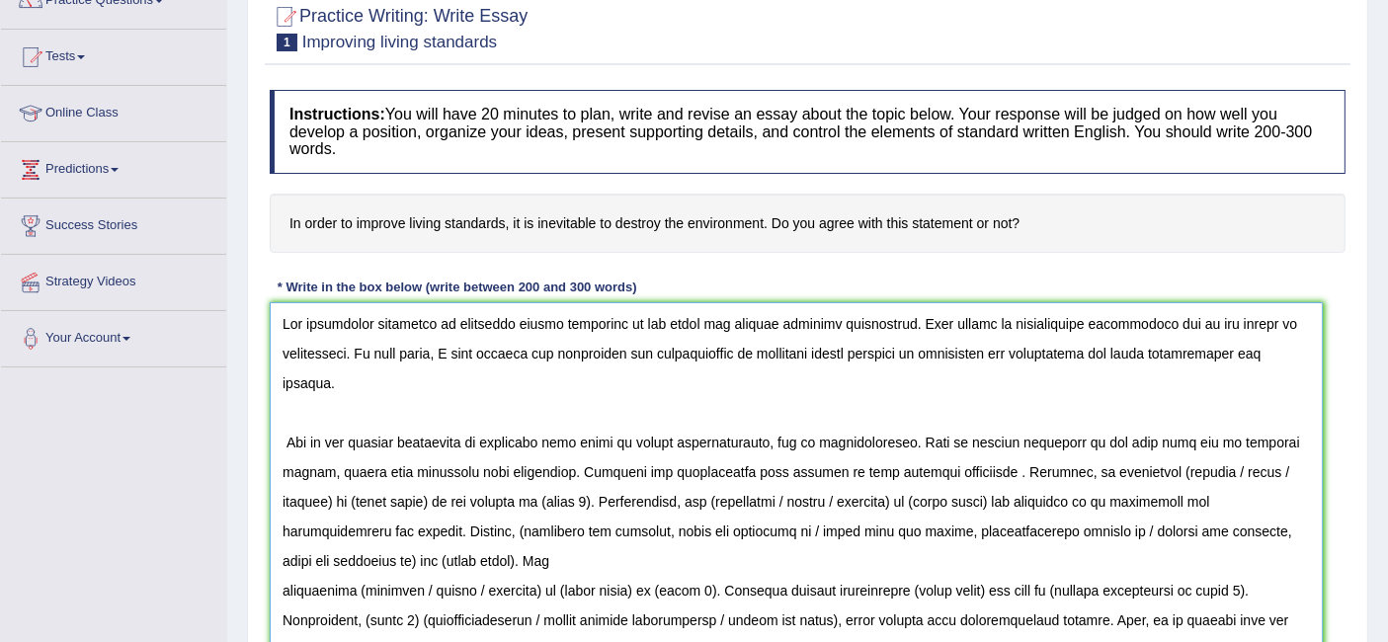
click at [889, 464] on textarea at bounding box center [796, 512] width 1053 height 420
click at [455, 498] on textarea at bounding box center [796, 512] width 1053 height 420
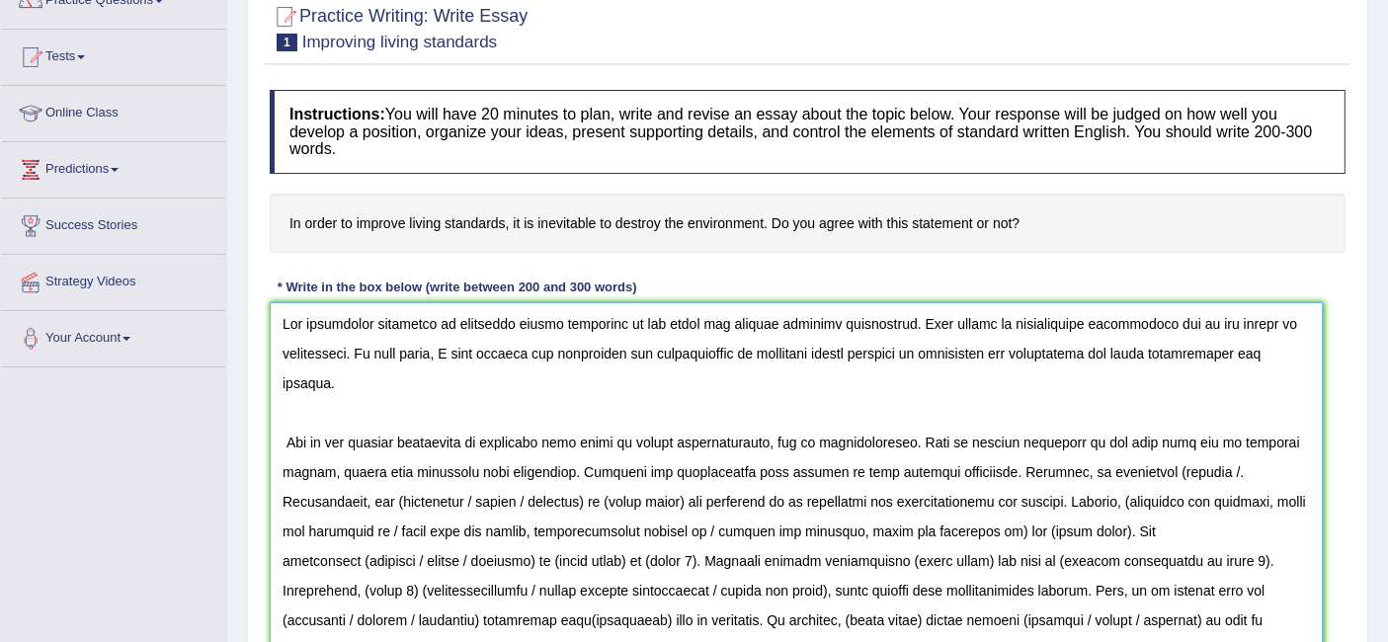
click at [1051, 459] on textarea at bounding box center [796, 512] width 1053 height 420
click at [1046, 464] on textarea at bounding box center [796, 512] width 1053 height 420
click at [1092, 468] on textarea at bounding box center [796, 512] width 1053 height 420
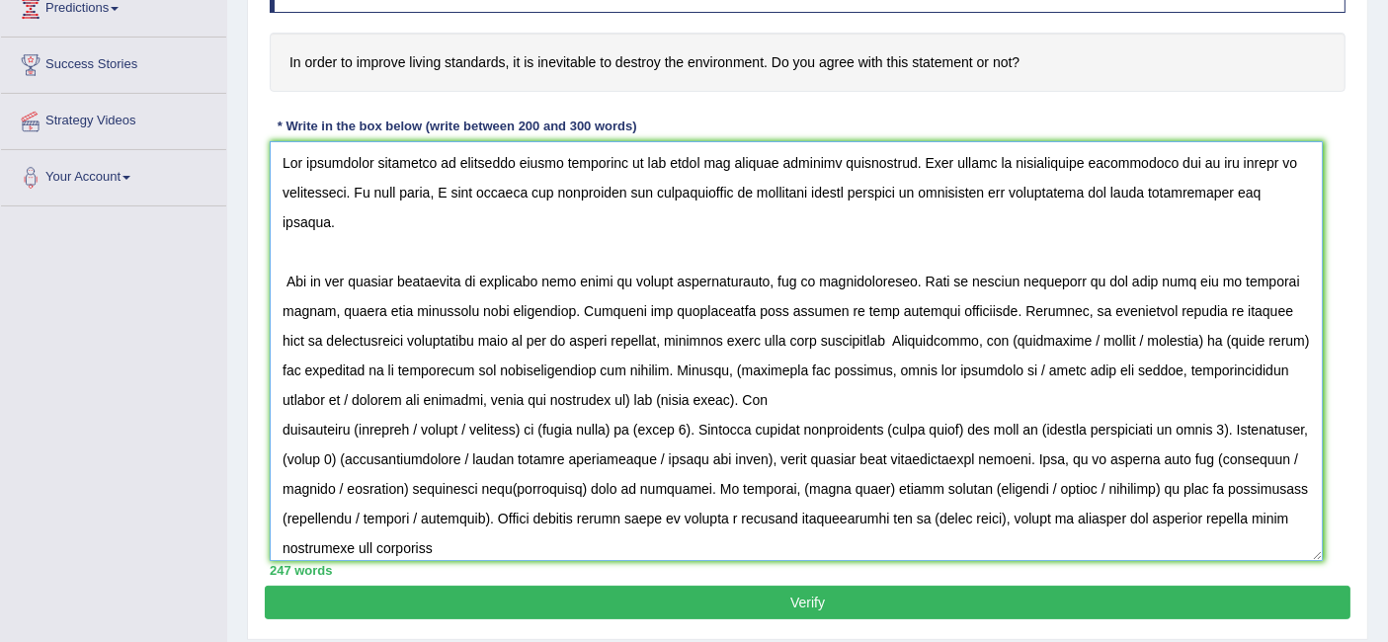
scroll to position [357, 0]
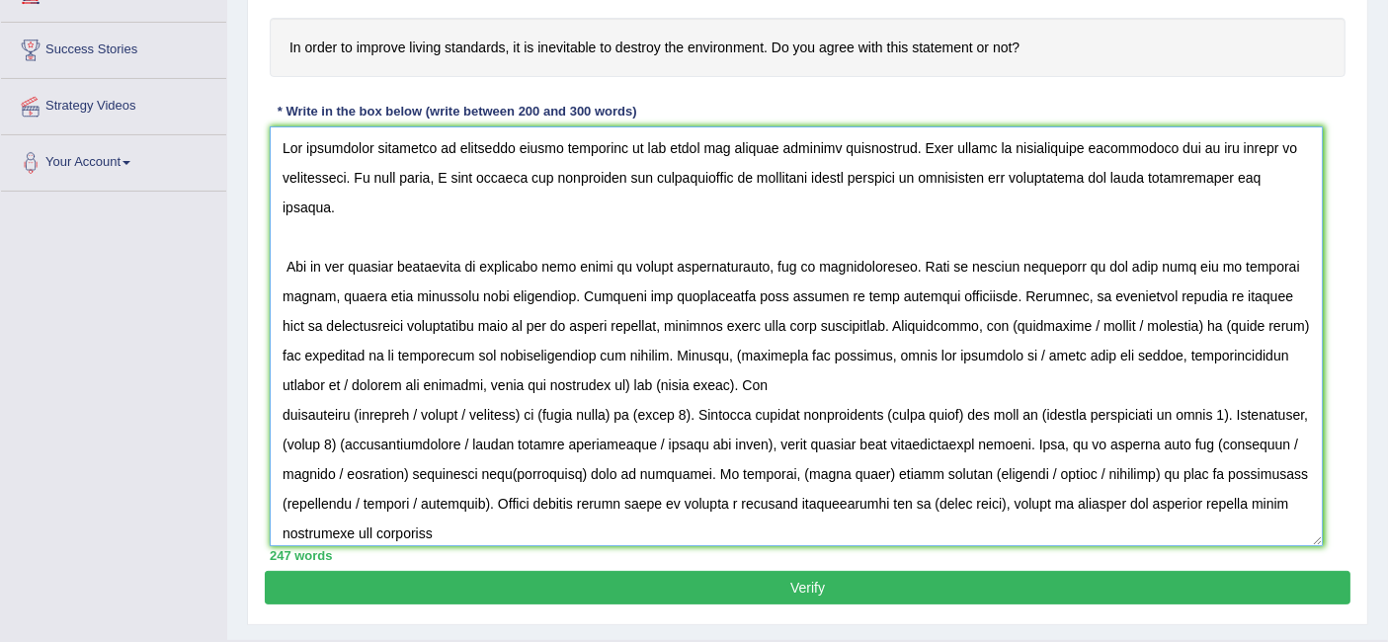
click at [1210, 321] on textarea at bounding box center [796, 336] width 1053 height 420
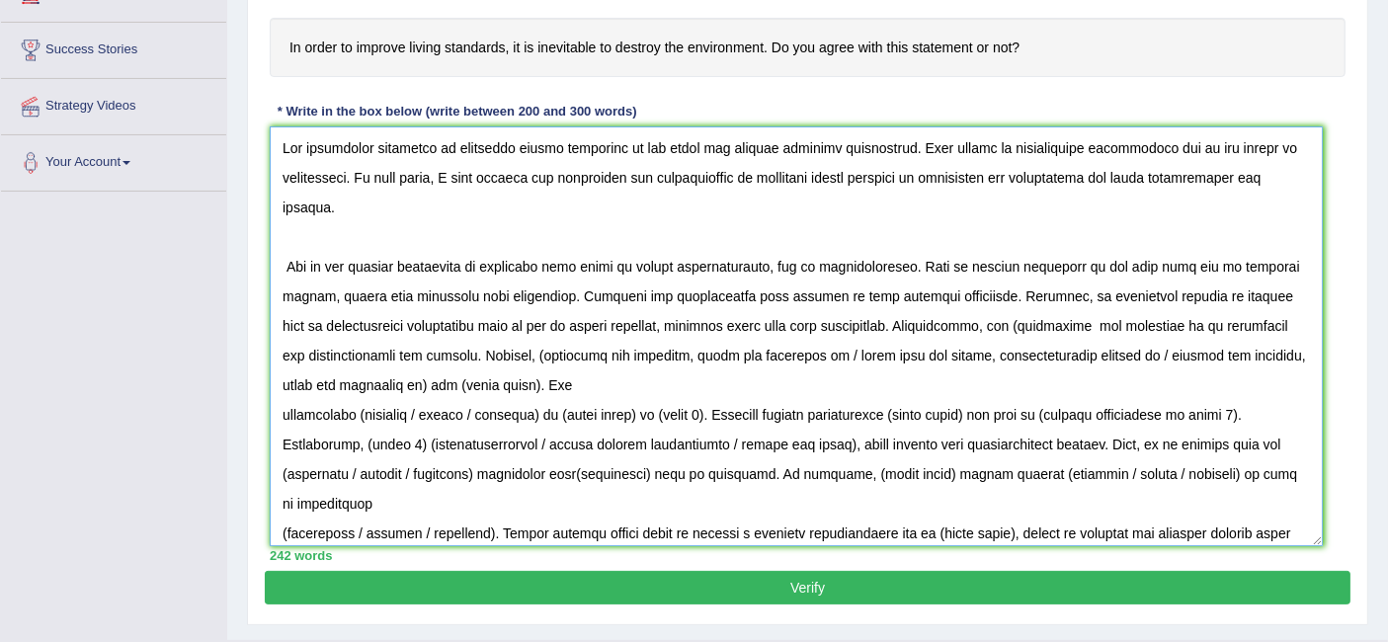
click at [923, 307] on textarea at bounding box center [796, 336] width 1053 height 420
click at [916, 308] on textarea at bounding box center [796, 336] width 1053 height 420
click at [986, 326] on textarea at bounding box center [796, 336] width 1053 height 420
click at [1213, 326] on textarea at bounding box center [796, 336] width 1053 height 420
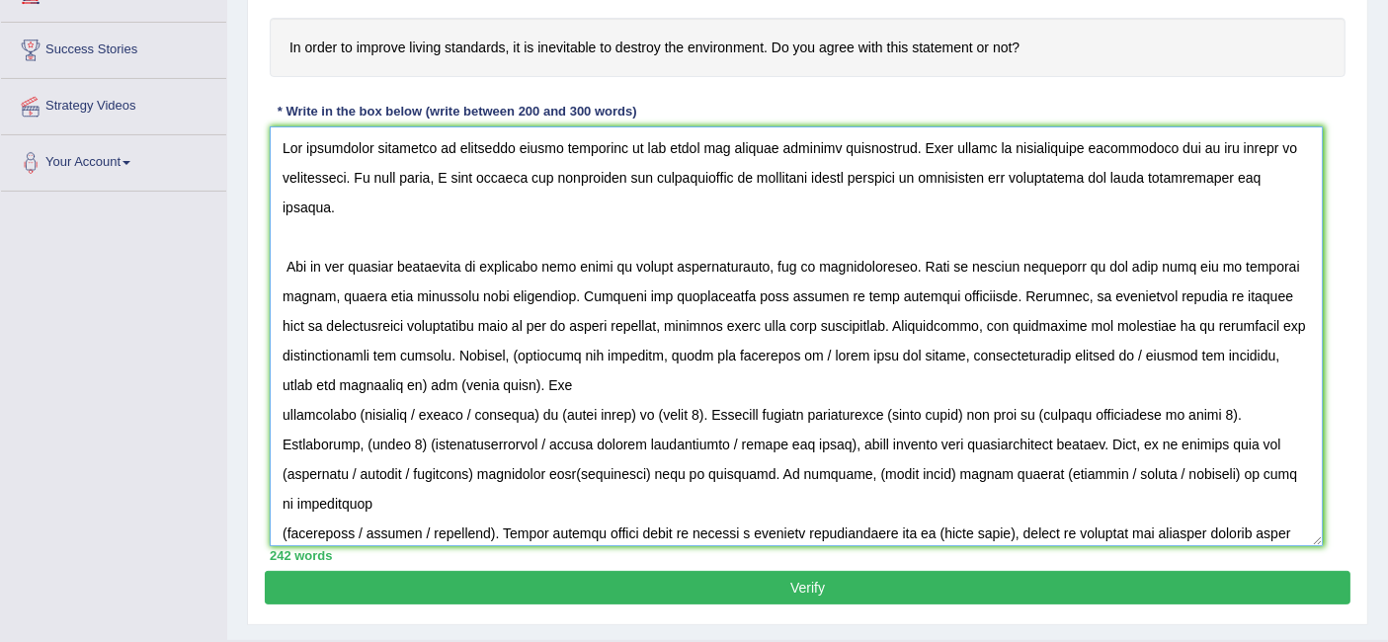
click at [1216, 322] on textarea at bounding box center [796, 336] width 1053 height 420
click at [360, 348] on textarea at bounding box center [796, 336] width 1053 height 420
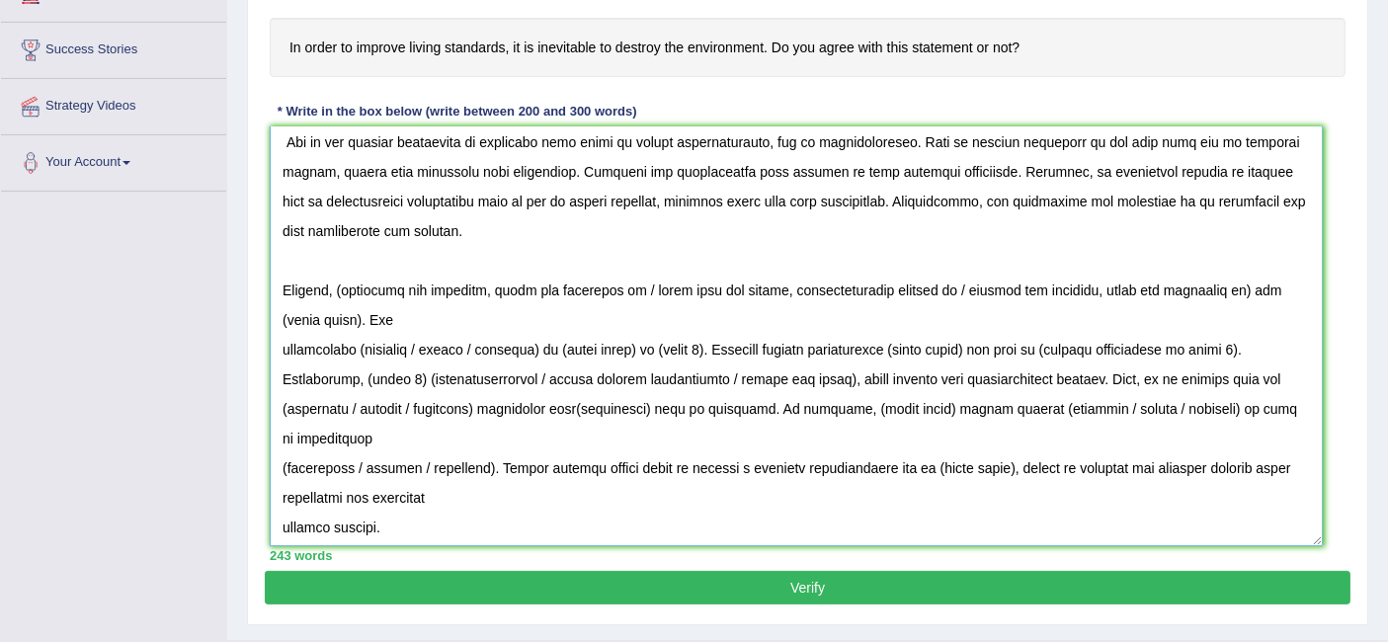
scroll to position [126, 0]
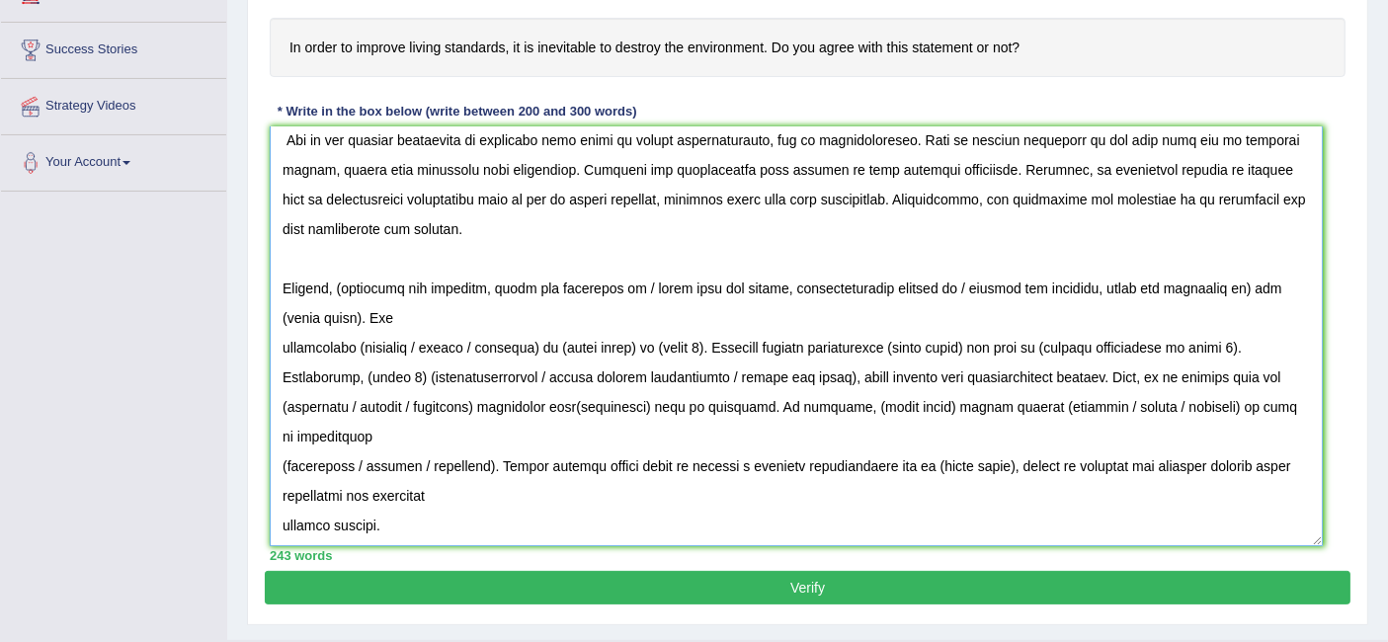
click at [347, 281] on textarea at bounding box center [796, 336] width 1053 height 420
click at [313, 308] on textarea at bounding box center [796, 336] width 1053 height 420
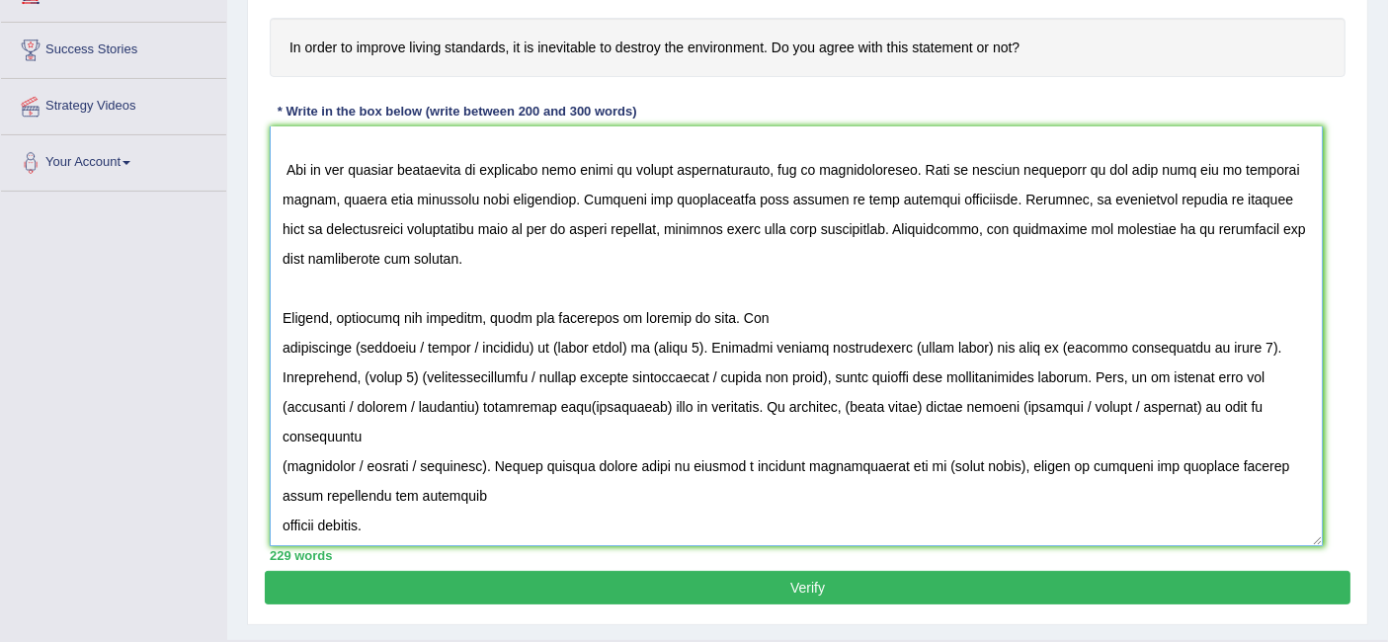
click at [286, 339] on textarea at bounding box center [796, 336] width 1053 height 420
click at [285, 340] on textarea at bounding box center [796, 336] width 1053 height 420
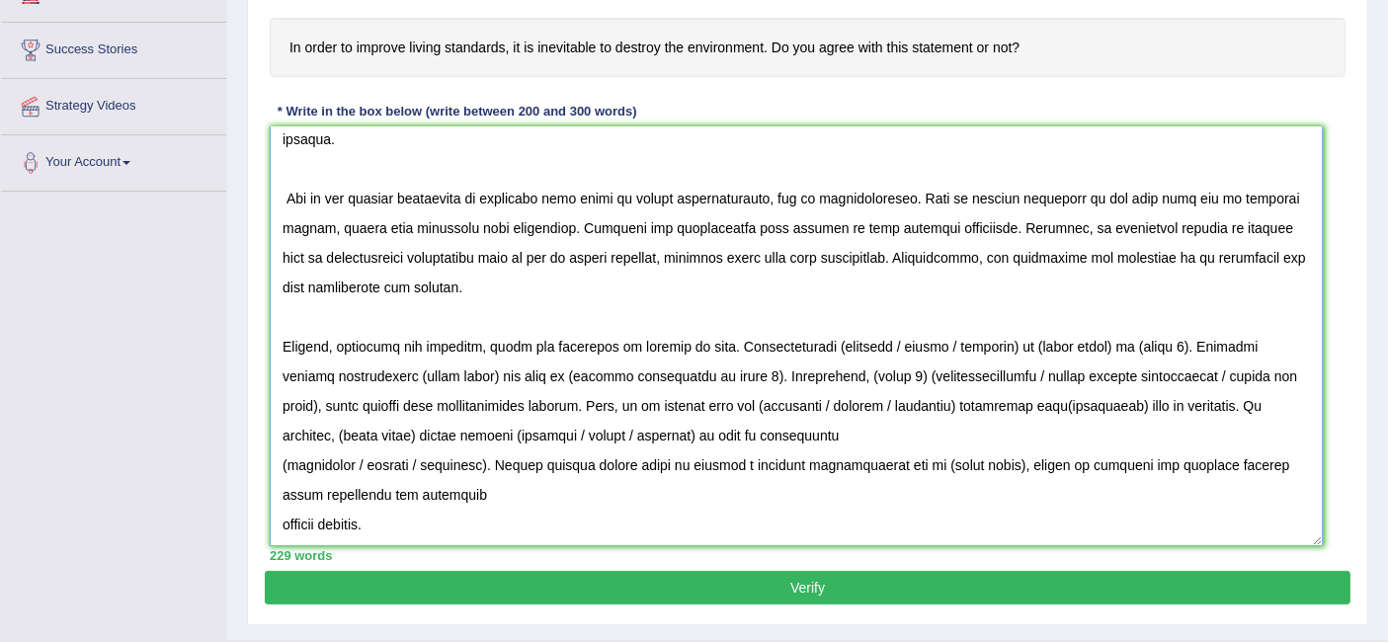
scroll to position [67, 0]
click at [821, 337] on textarea at bounding box center [796, 336] width 1053 height 420
click at [815, 339] on textarea at bounding box center [796, 336] width 1053 height 420
click at [1144, 343] on textarea at bounding box center [796, 336] width 1053 height 420
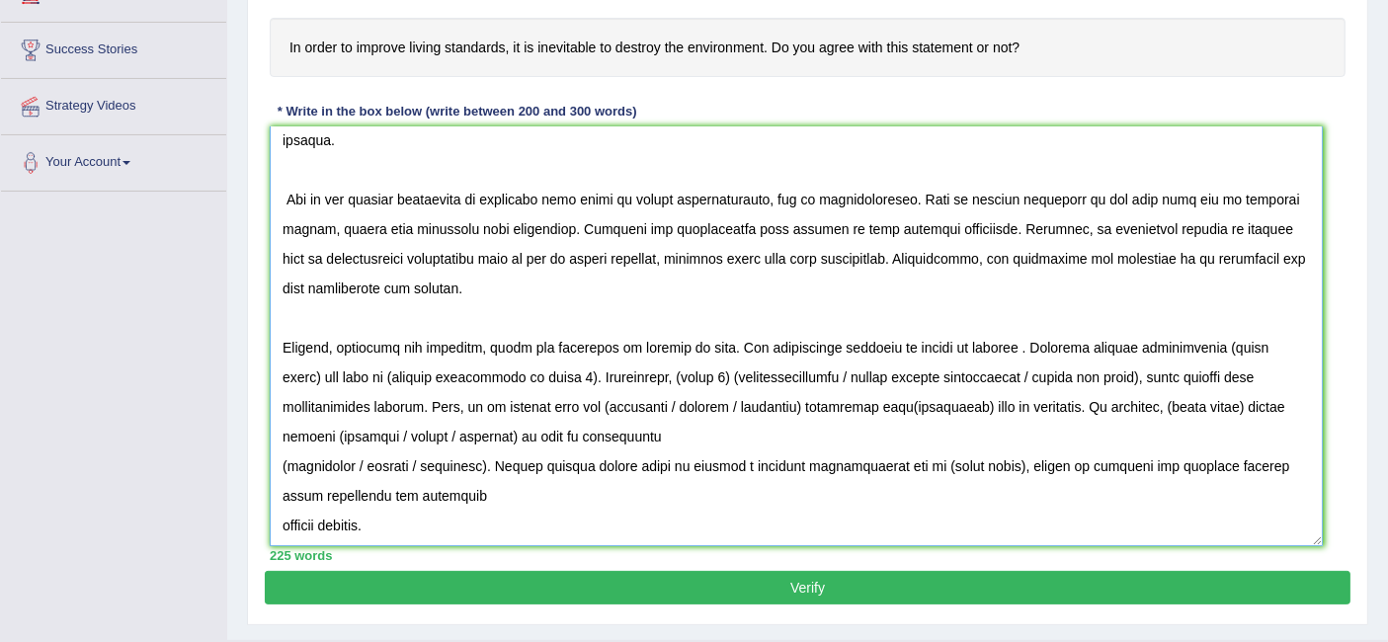
click at [929, 342] on textarea at bounding box center [796, 336] width 1053 height 420
click at [1003, 344] on textarea at bounding box center [796, 336] width 1053 height 420
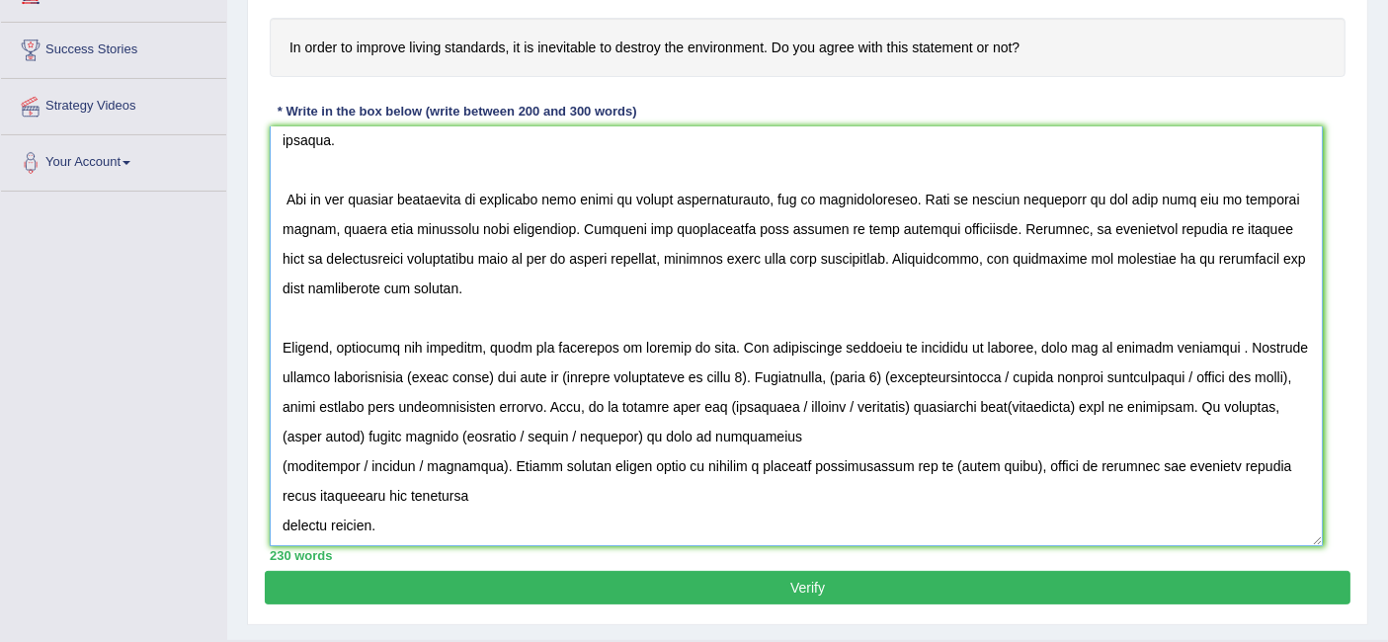
click at [1204, 340] on textarea at bounding box center [796, 336] width 1053 height 420
click at [377, 370] on textarea at bounding box center [796, 336] width 1053 height 420
click at [486, 375] on textarea at bounding box center [796, 336] width 1053 height 420
click at [679, 373] on textarea at bounding box center [796, 336] width 1053 height 420
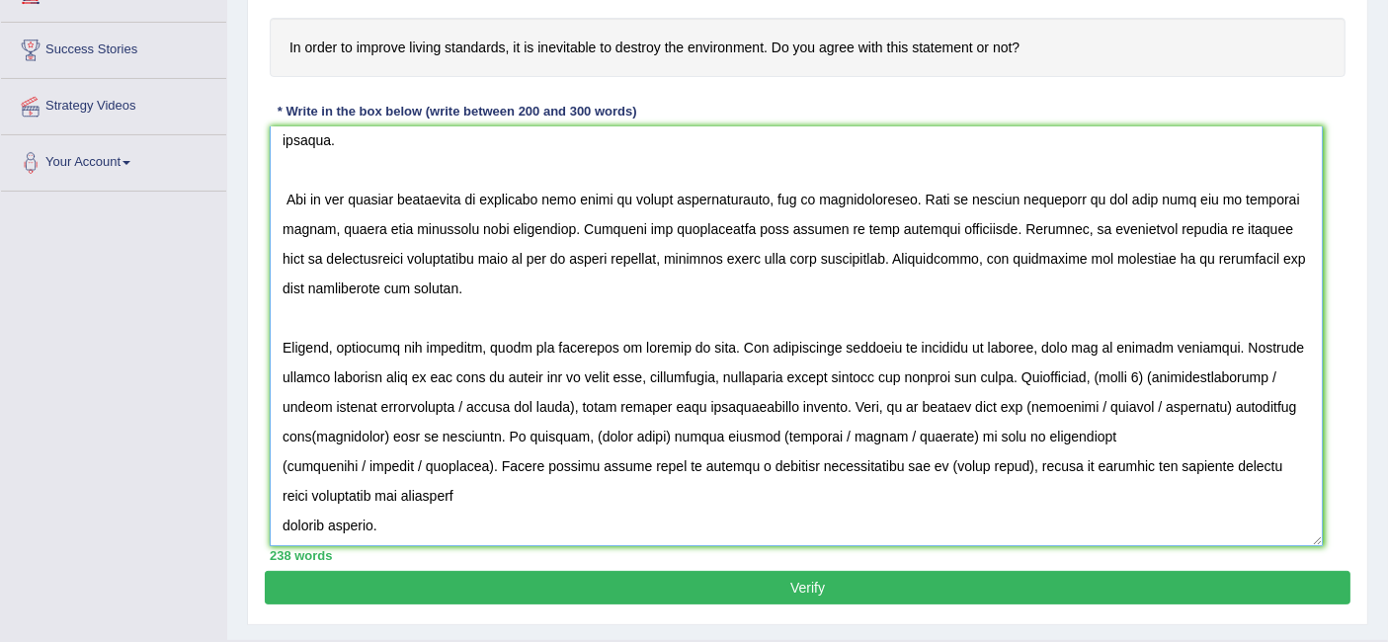
click at [1280, 375] on textarea at bounding box center [796, 336] width 1053 height 420
click at [1149, 366] on textarea at bounding box center [796, 336] width 1053 height 420
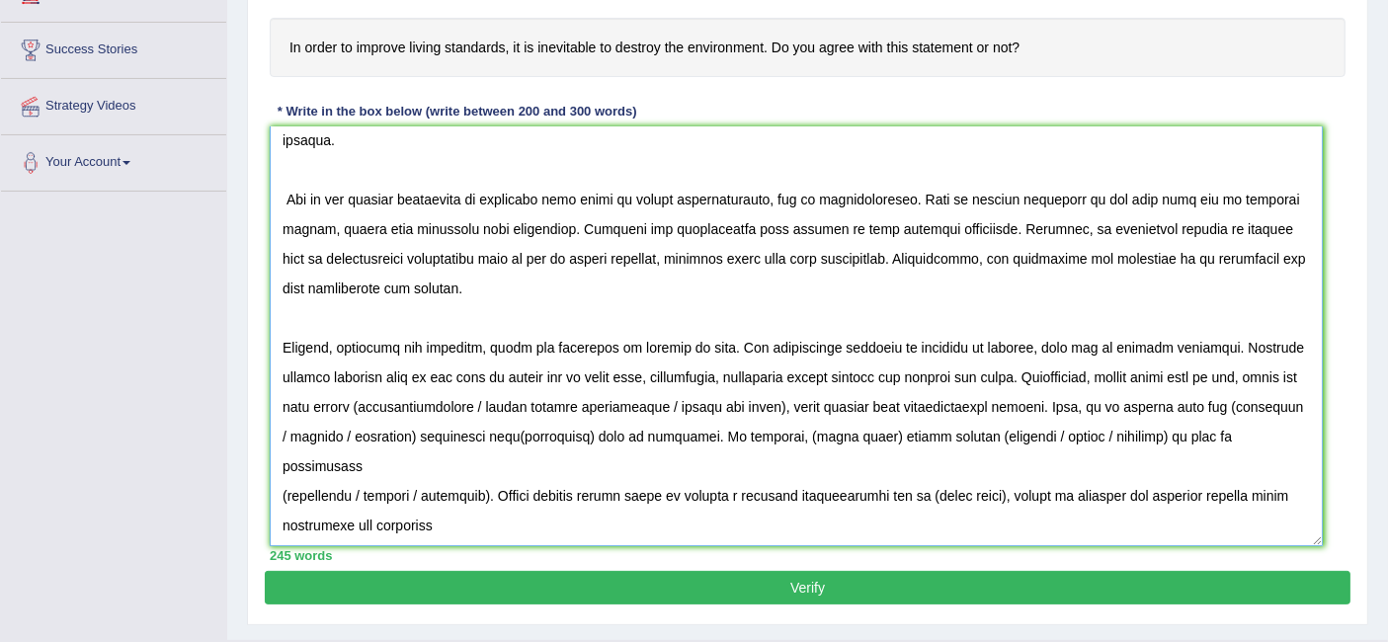
scroll to position [97, 0]
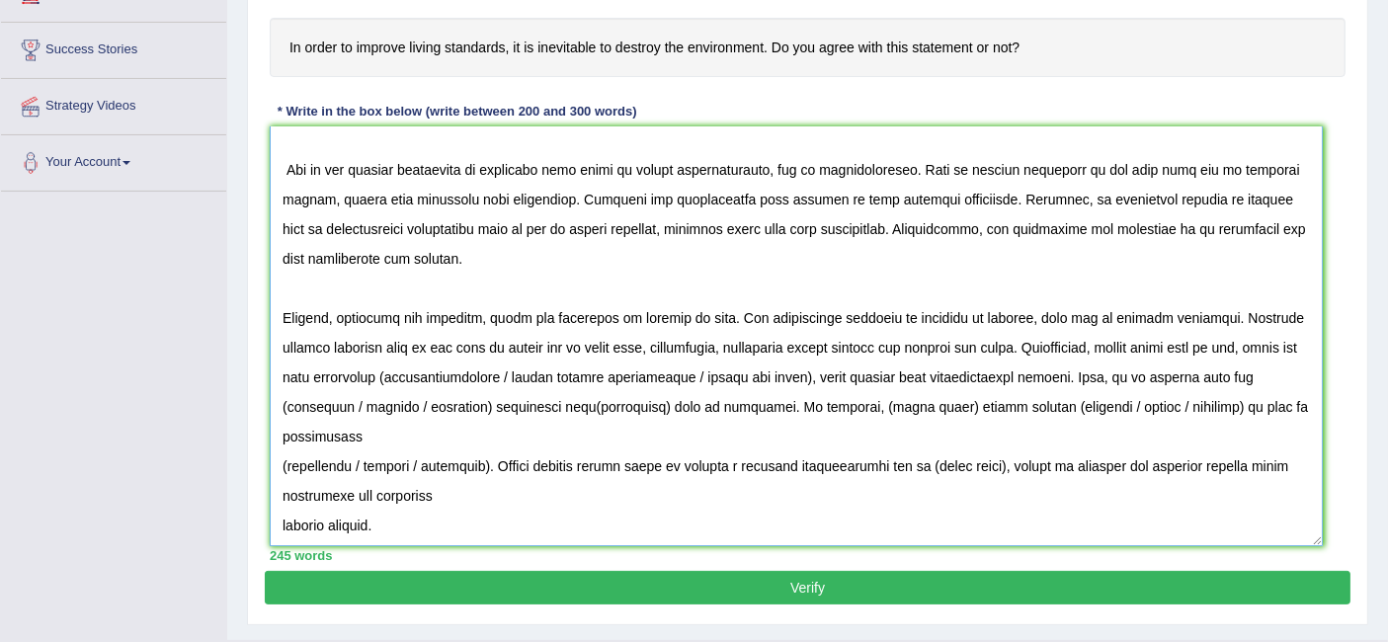
click at [356, 373] on textarea at bounding box center [796, 336] width 1053 height 420
click at [367, 376] on textarea at bounding box center [796, 336] width 1053 height 420
click at [368, 371] on textarea at bounding box center [796, 336] width 1053 height 420
click at [392, 369] on textarea at bounding box center [796, 336] width 1053 height 420
click at [810, 373] on textarea at bounding box center [796, 336] width 1053 height 420
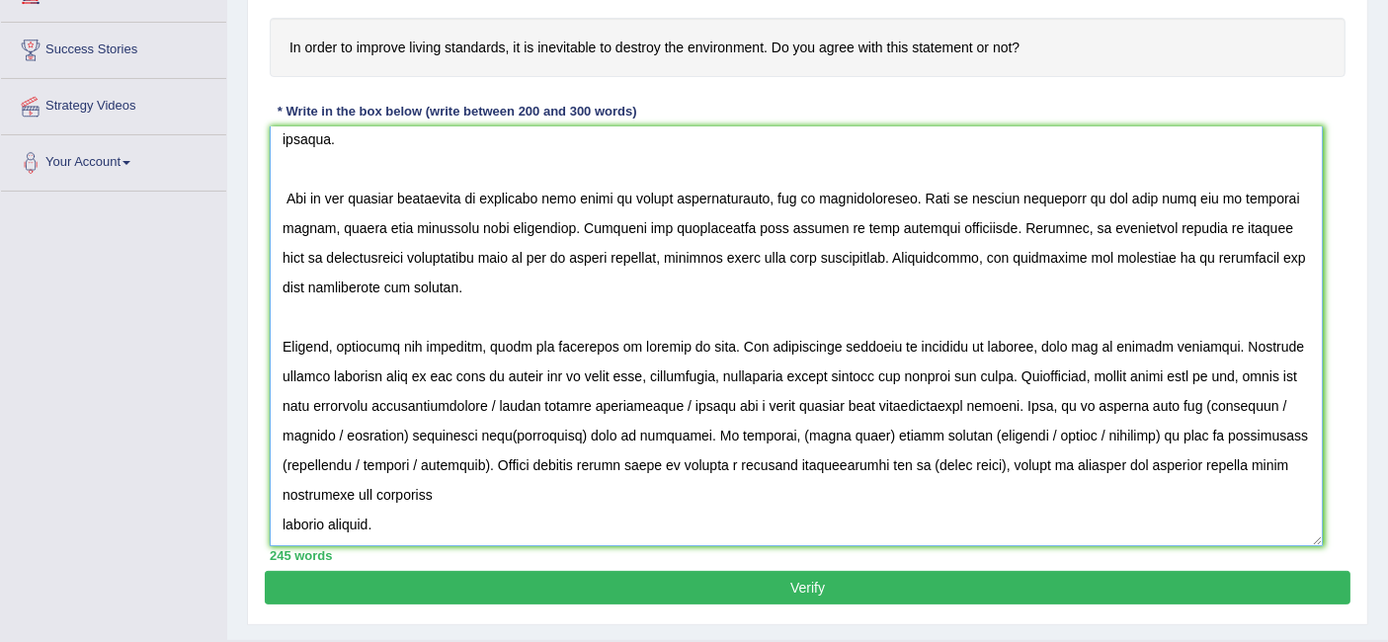
scroll to position [67, 0]
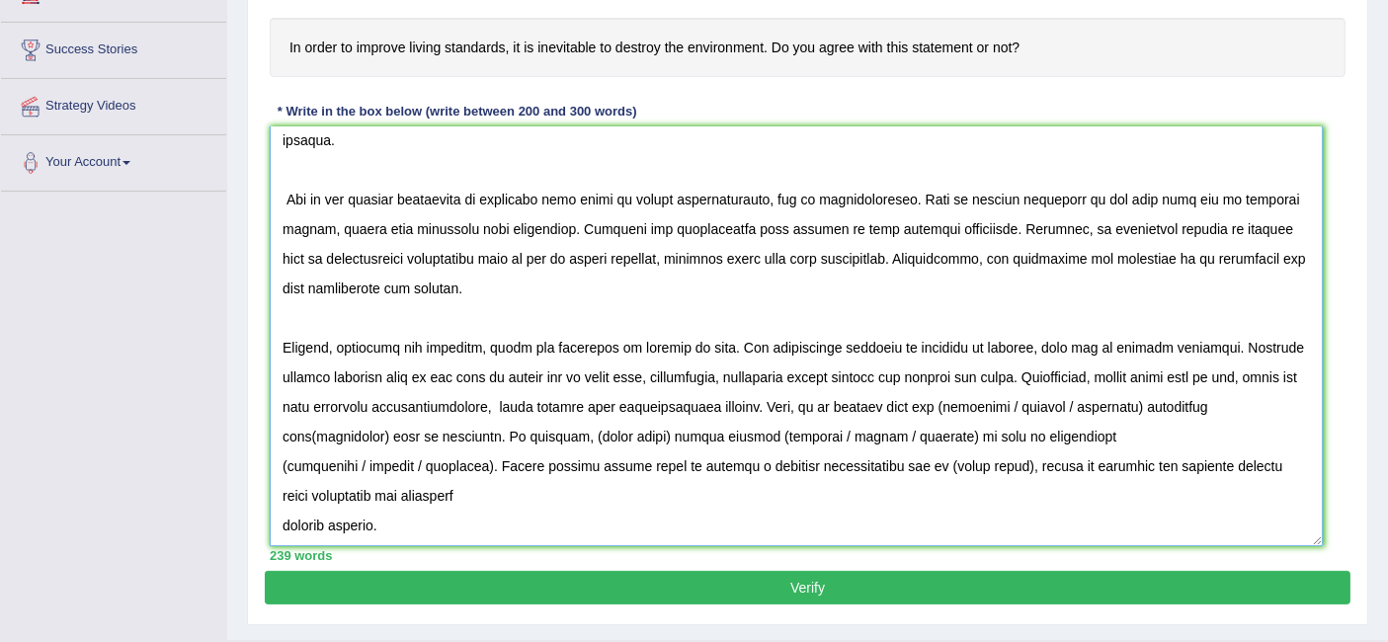
drag, startPoint x: 433, startPoint y: 399, endPoint x: 474, endPoint y: 417, distance: 45.2
click at [441, 405] on textarea at bounding box center [796, 336] width 1053 height 420
click at [434, 408] on textarea at bounding box center [796, 336] width 1053 height 420
click at [516, 402] on textarea at bounding box center [796, 336] width 1053 height 420
click at [699, 405] on textarea at bounding box center [796, 336] width 1053 height 420
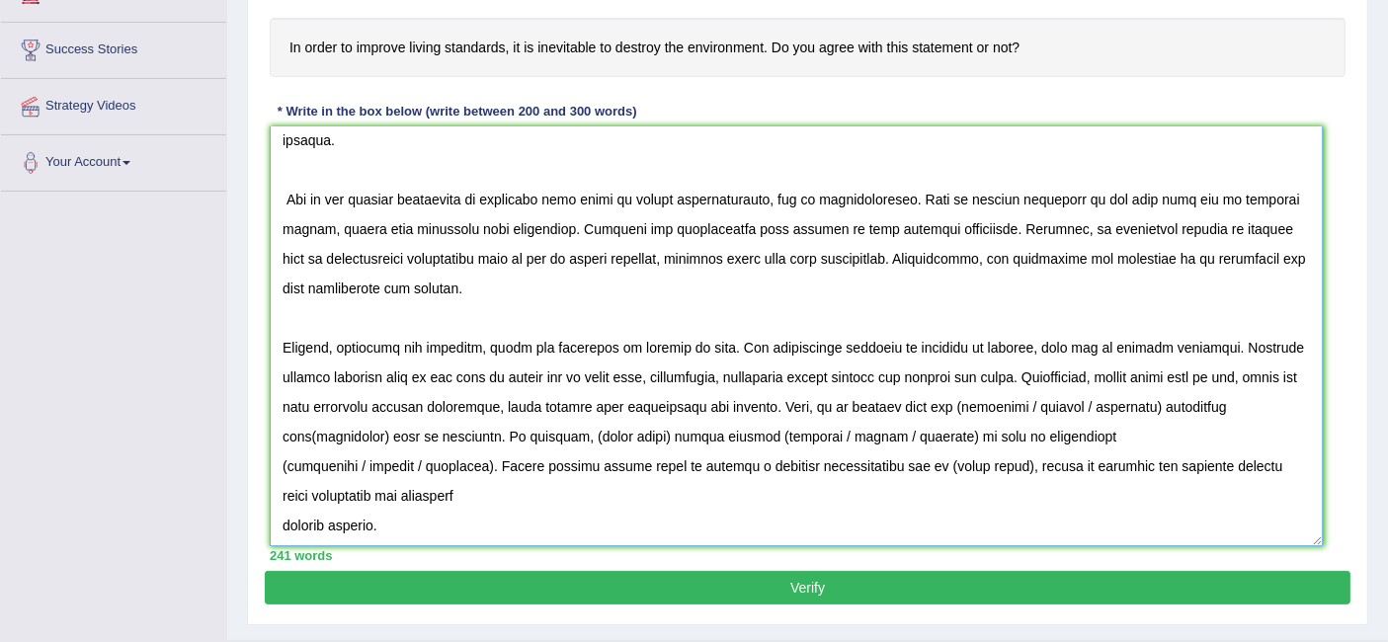
drag, startPoint x: 944, startPoint y: 398, endPoint x: 1003, endPoint y: 475, distance: 97.2
click at [945, 398] on textarea at bounding box center [796, 336] width 1053 height 420
click at [1133, 407] on textarea at bounding box center [796, 336] width 1053 height 420
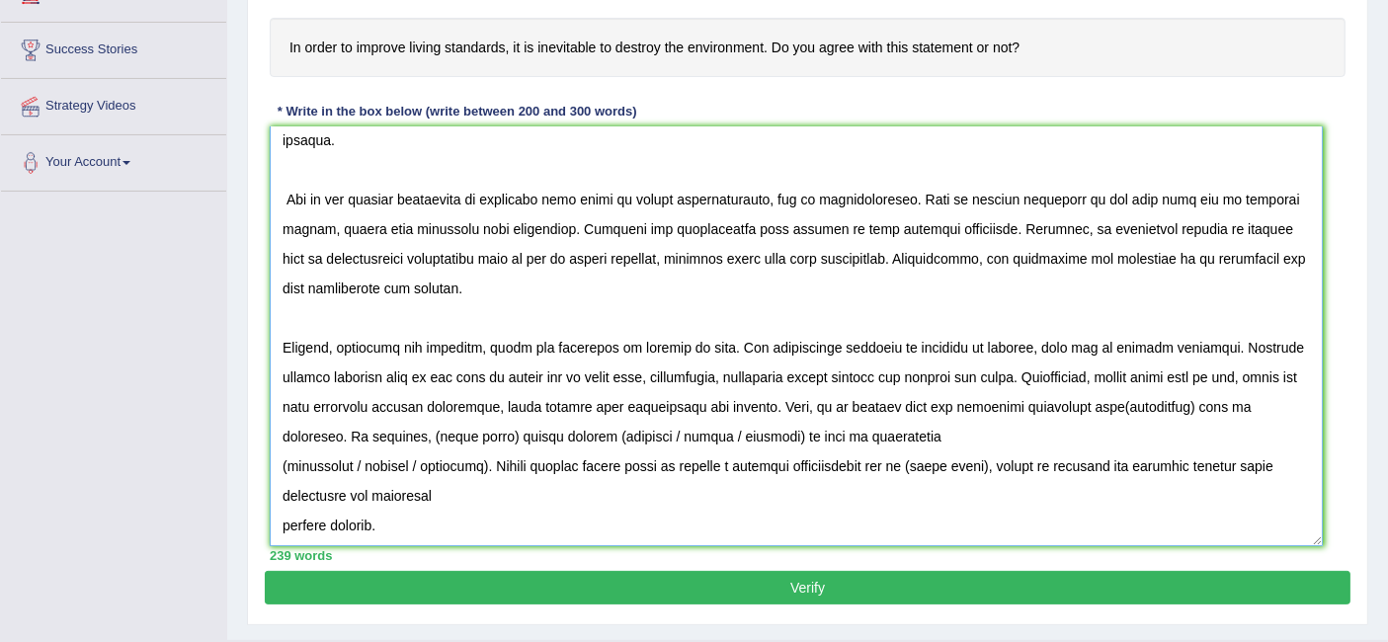
click at [1179, 399] on textarea at bounding box center [796, 336] width 1053 height 420
click at [1258, 402] on textarea at bounding box center [796, 336] width 1053 height 420
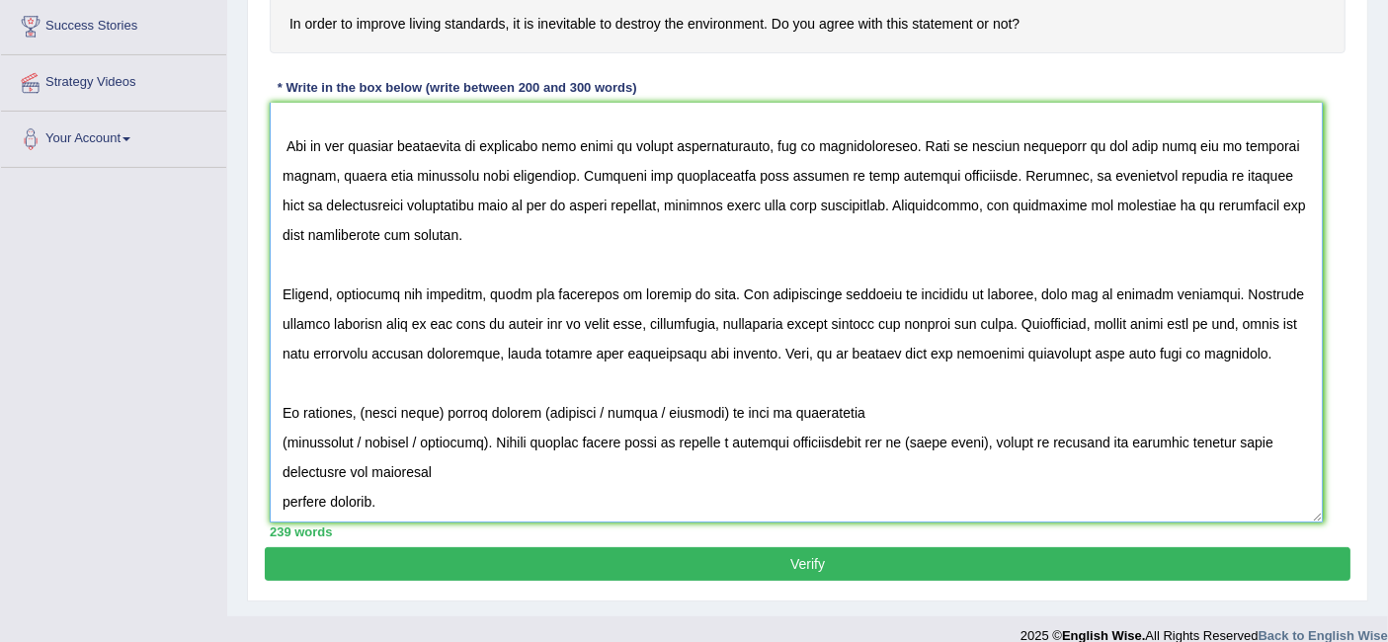
scroll to position [400, 0]
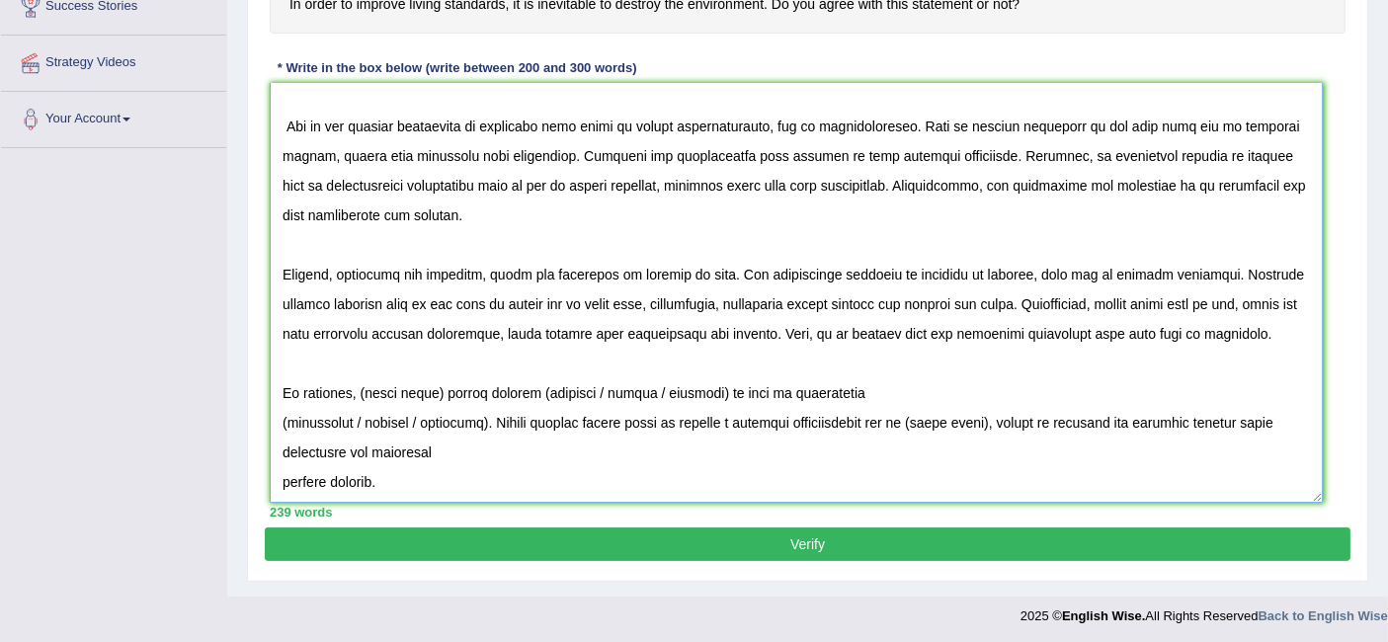
click at [446, 390] on textarea at bounding box center [796, 293] width 1053 height 420
click at [444, 377] on textarea at bounding box center [796, 293] width 1053 height 420
click at [468, 384] on textarea at bounding box center [796, 293] width 1053 height 420
click at [644, 387] on textarea at bounding box center [796, 293] width 1053 height 420
click at [666, 398] on textarea at bounding box center [796, 293] width 1053 height 420
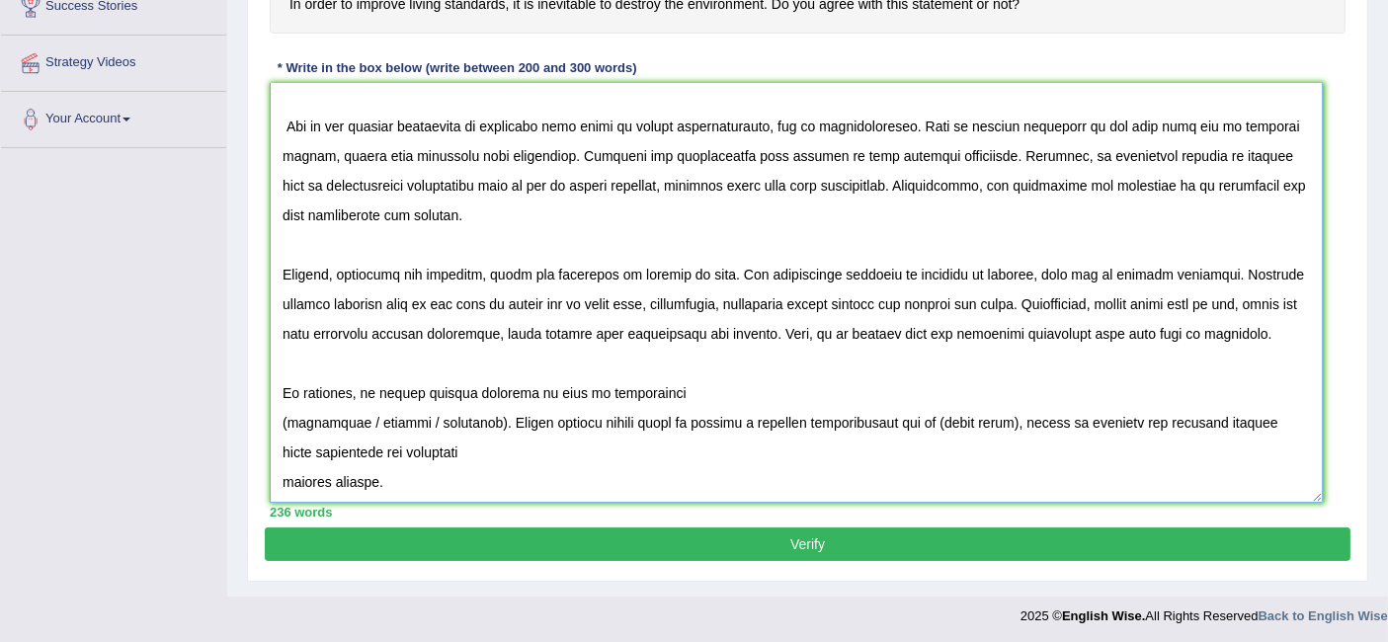
click at [290, 421] on textarea at bounding box center [796, 293] width 1053 height 420
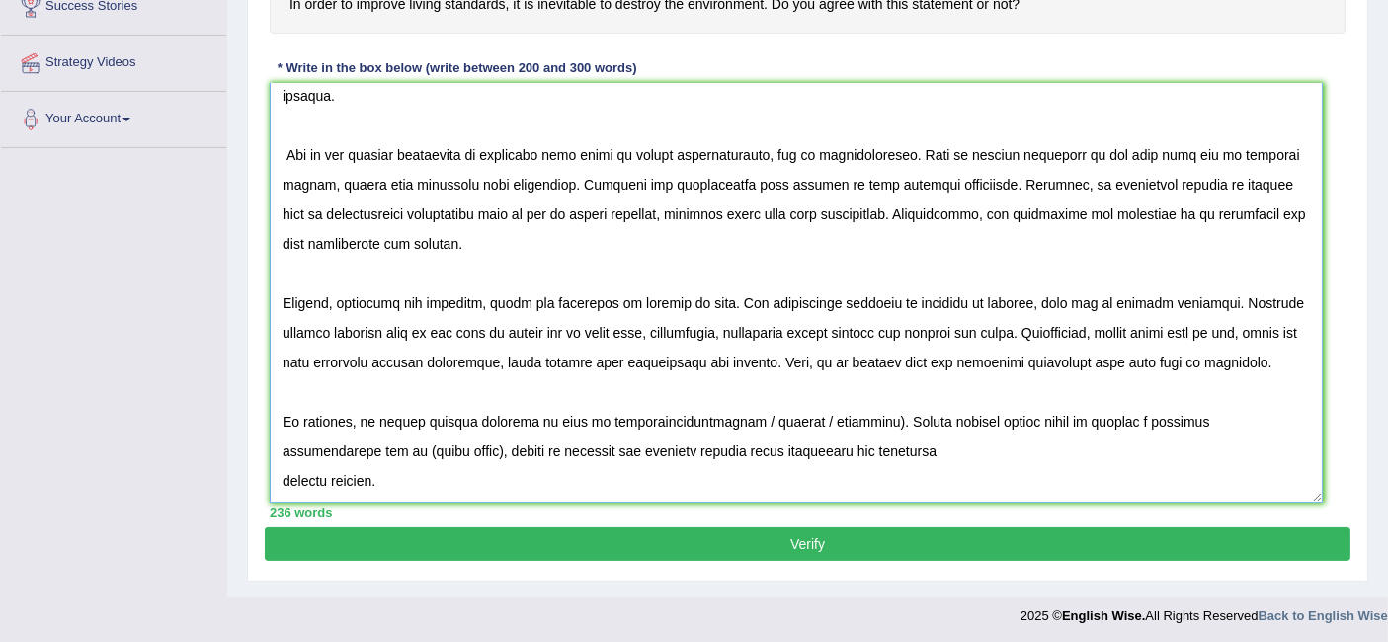
scroll to position [67, 0]
click at [832, 414] on textarea at bounding box center [796, 293] width 1053 height 420
click at [1234, 417] on textarea at bounding box center [796, 293] width 1053 height 420
click at [1231, 421] on textarea at bounding box center [796, 293] width 1053 height 420
click at [901, 456] on textarea at bounding box center [796, 293] width 1053 height 420
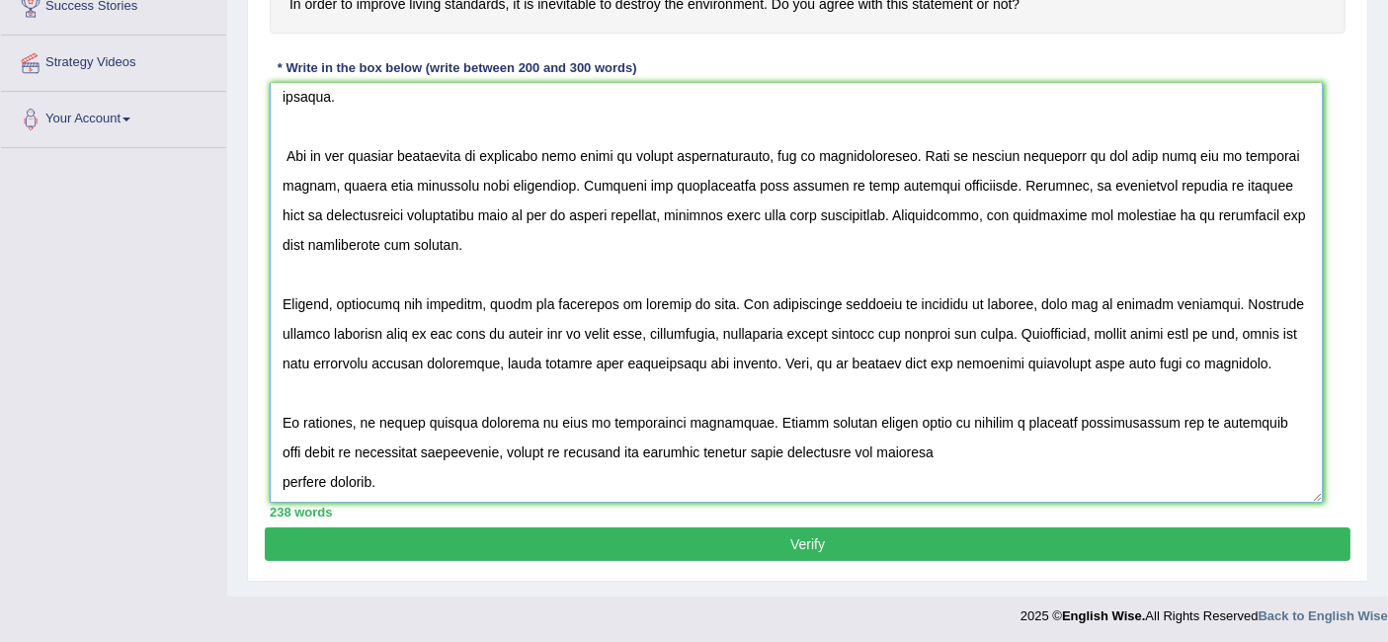
click at [284, 486] on textarea at bounding box center [796, 293] width 1053 height 420
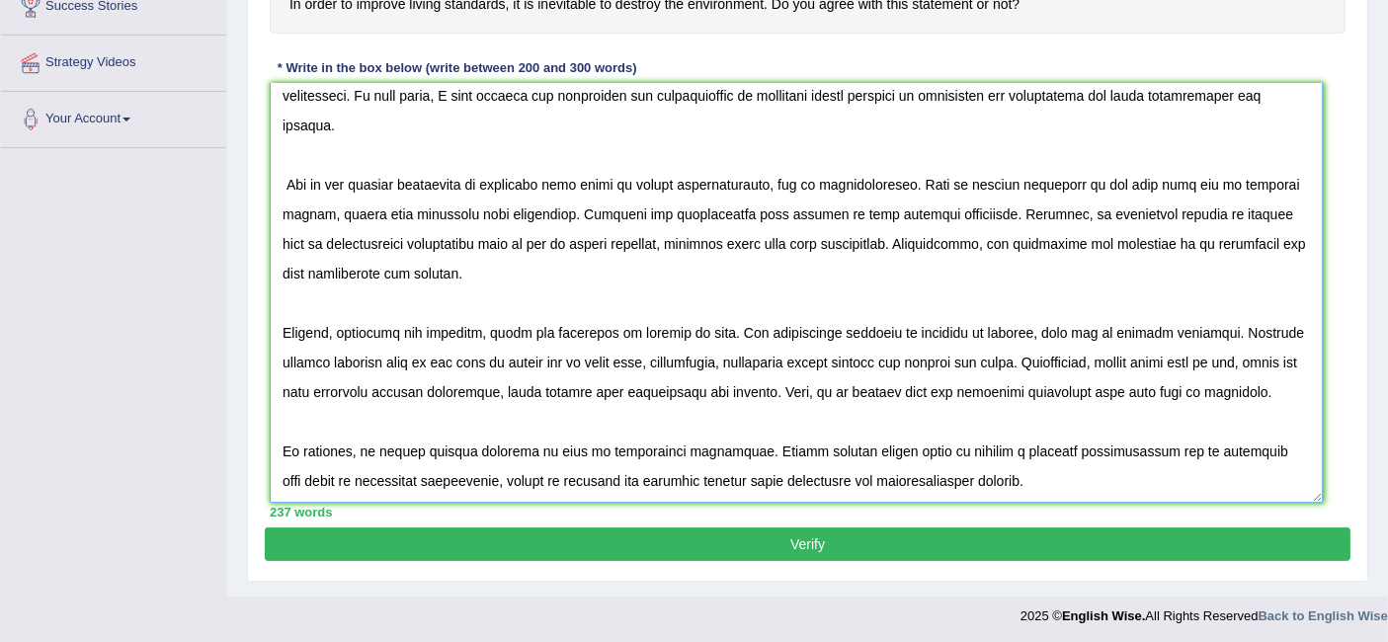
scroll to position [38, 0]
type textarea "The increasing influence of improving living standards on our lives has ignited…"
click at [694, 543] on button "Verify" at bounding box center [808, 545] width 1086 height 34
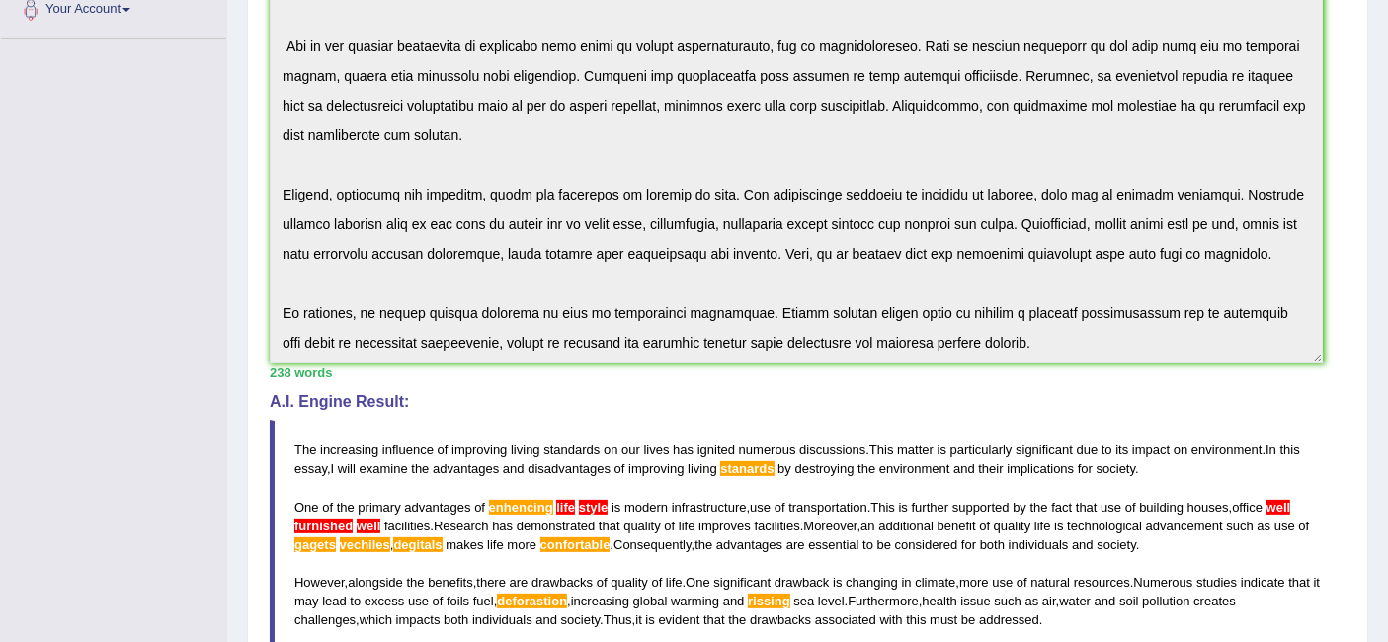
scroll to position [479, 0]
